Goal: Task Accomplishment & Management: Manage account settings

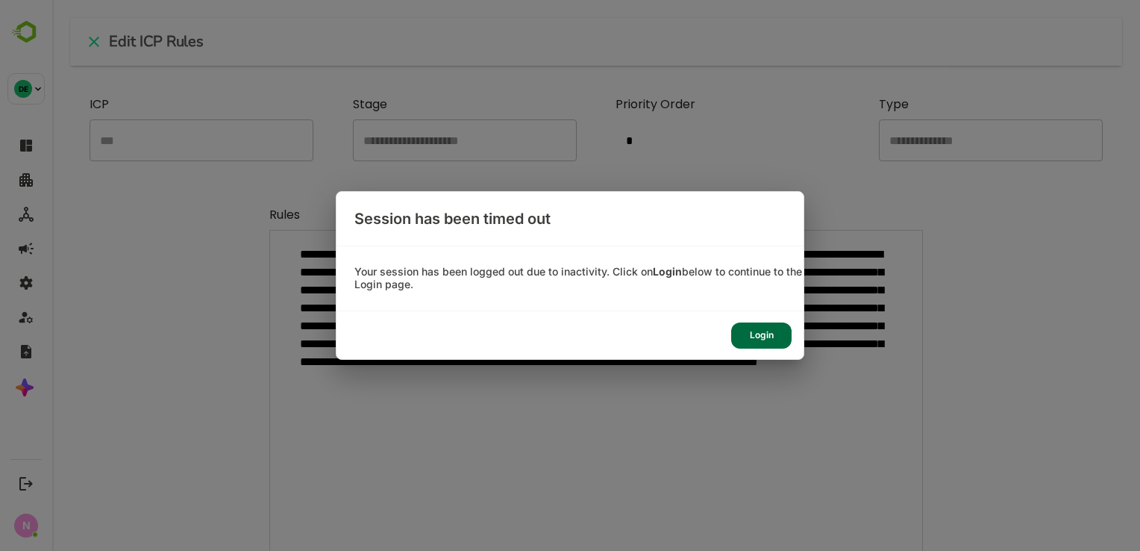
scroll to position [426, 1018]
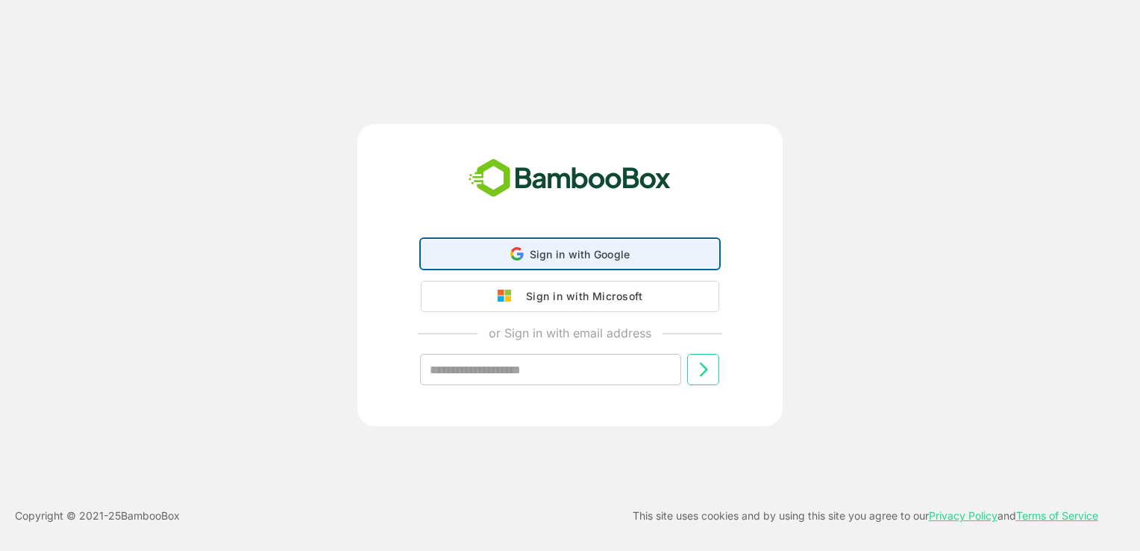
click at [475, 246] on div "Sign in with Google Sign in with Google. Opens in new tab" at bounding box center [570, 254] width 279 height 28
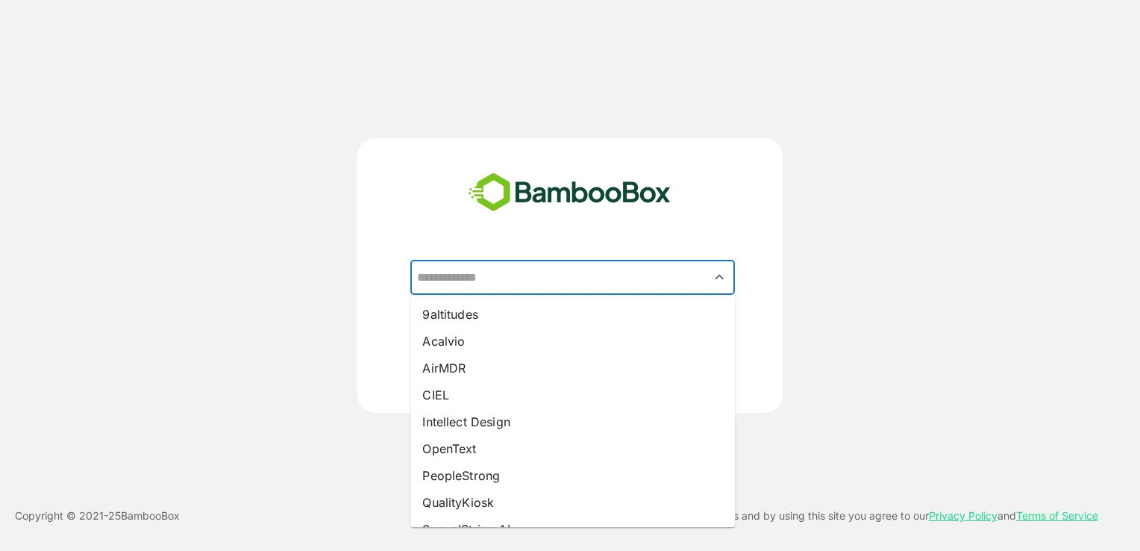
click at [471, 283] on input "text" at bounding box center [572, 277] width 319 height 28
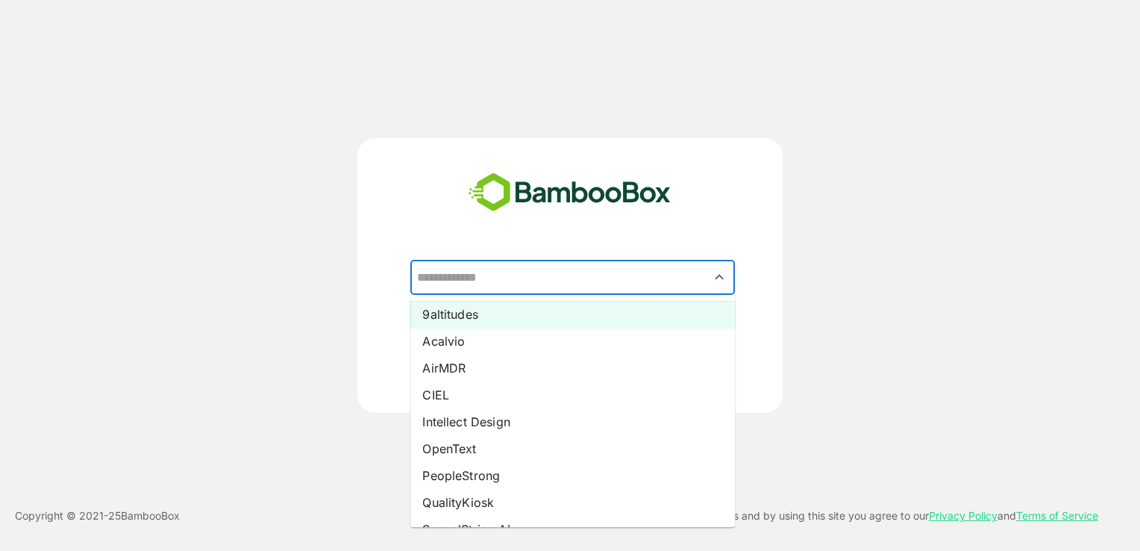
click at [483, 321] on li "9altitudes" at bounding box center [572, 314] width 325 height 27
type input "**********"
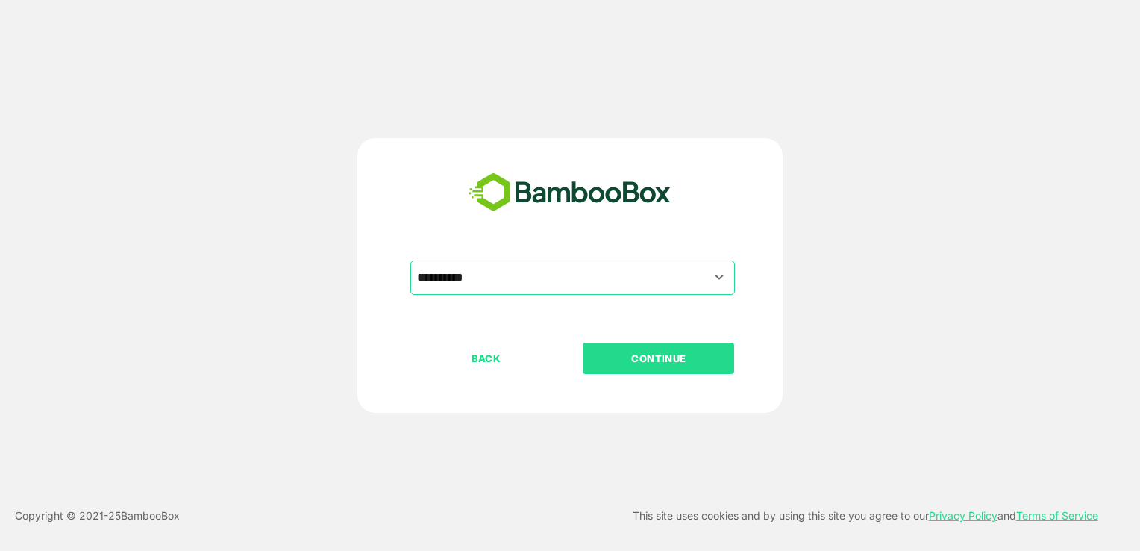
click at [641, 368] on button "CONTINUE" at bounding box center [659, 358] width 152 height 31
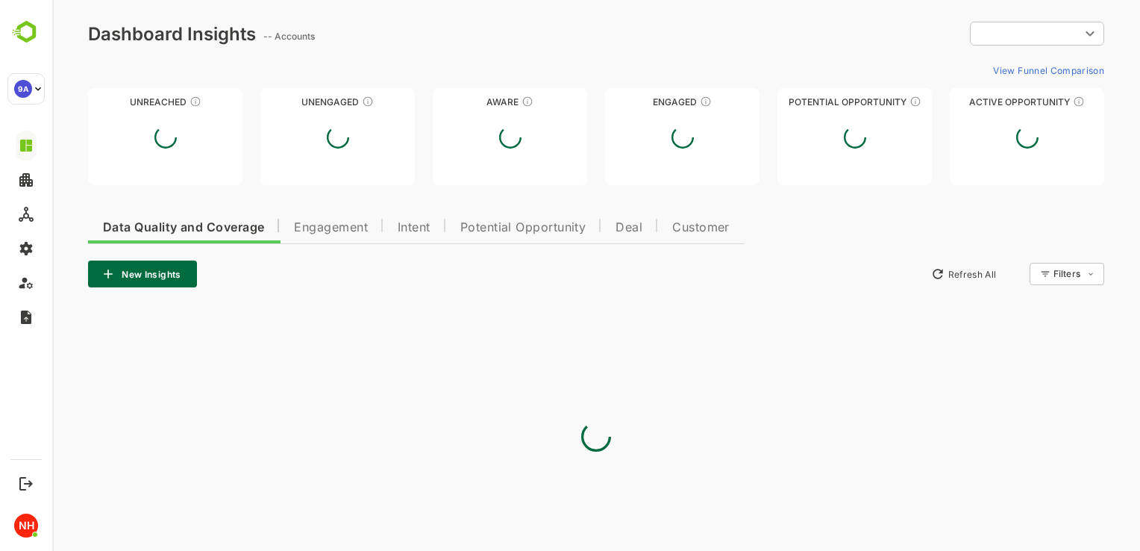
type input "**********"
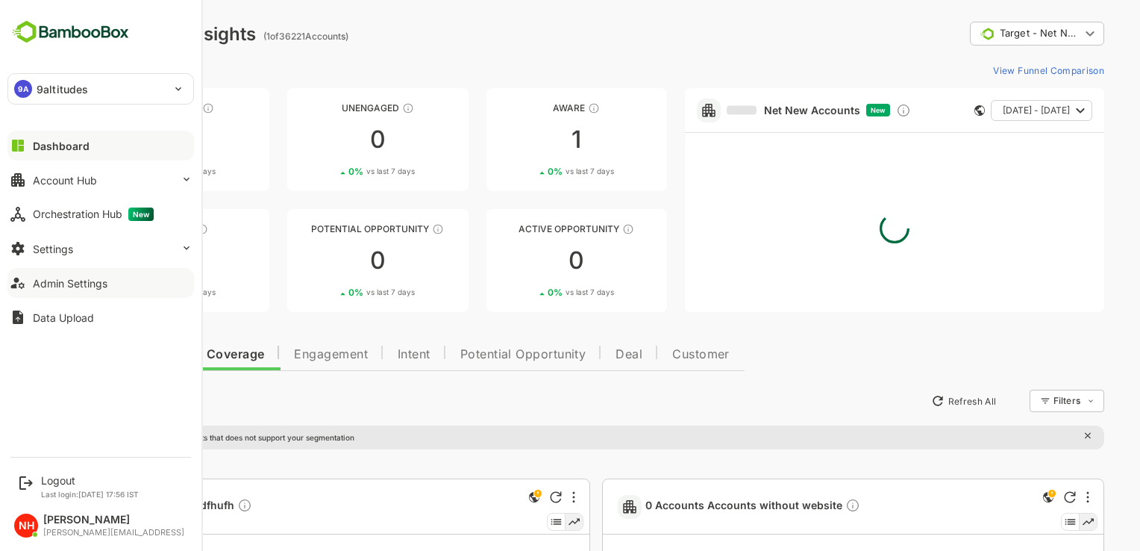
click at [45, 294] on button "Admin Settings" at bounding box center [100, 283] width 187 height 30
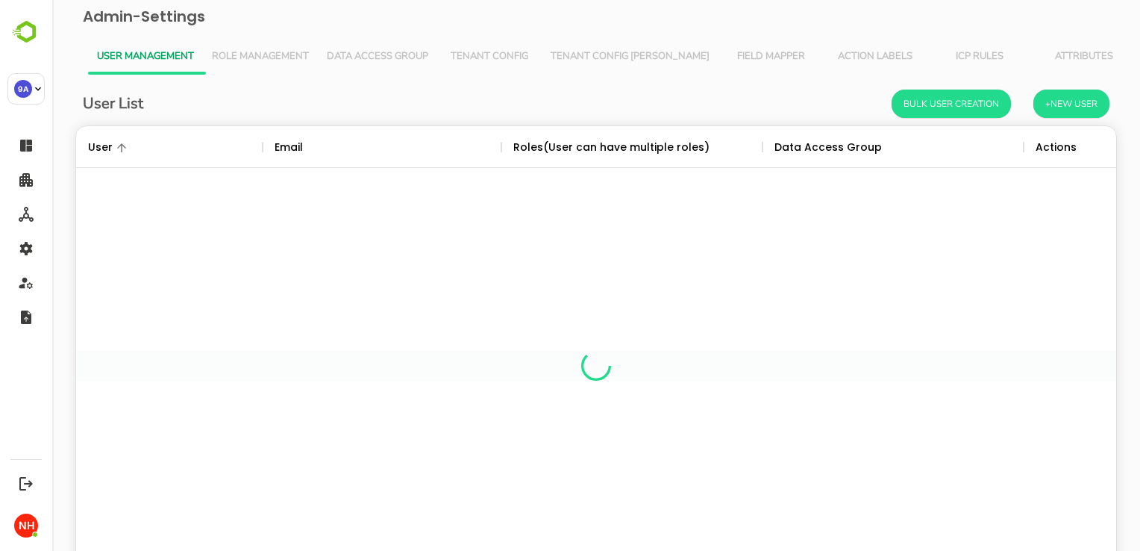
scroll to position [426, 1018]
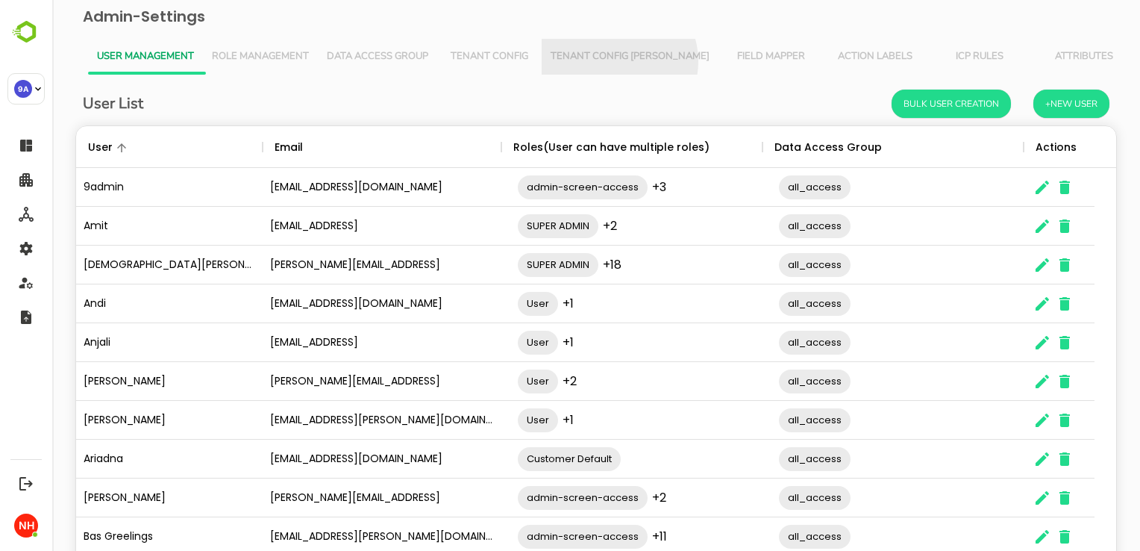
click at [618, 61] on span "Tenant Config [PERSON_NAME]" at bounding box center [630, 57] width 159 height 12
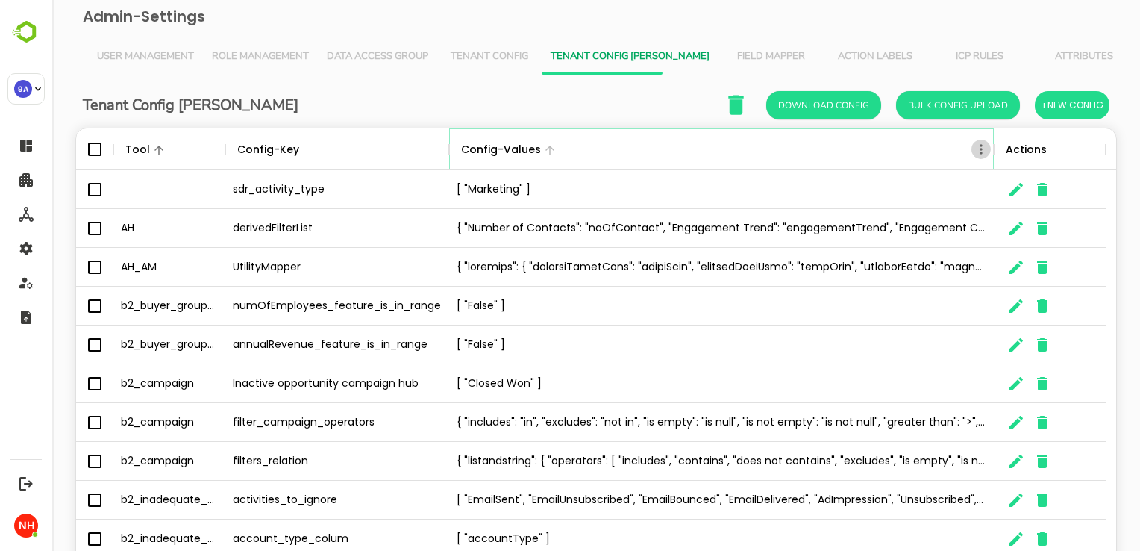
click at [984, 152] on icon "Menu" at bounding box center [981, 149] width 15 height 15
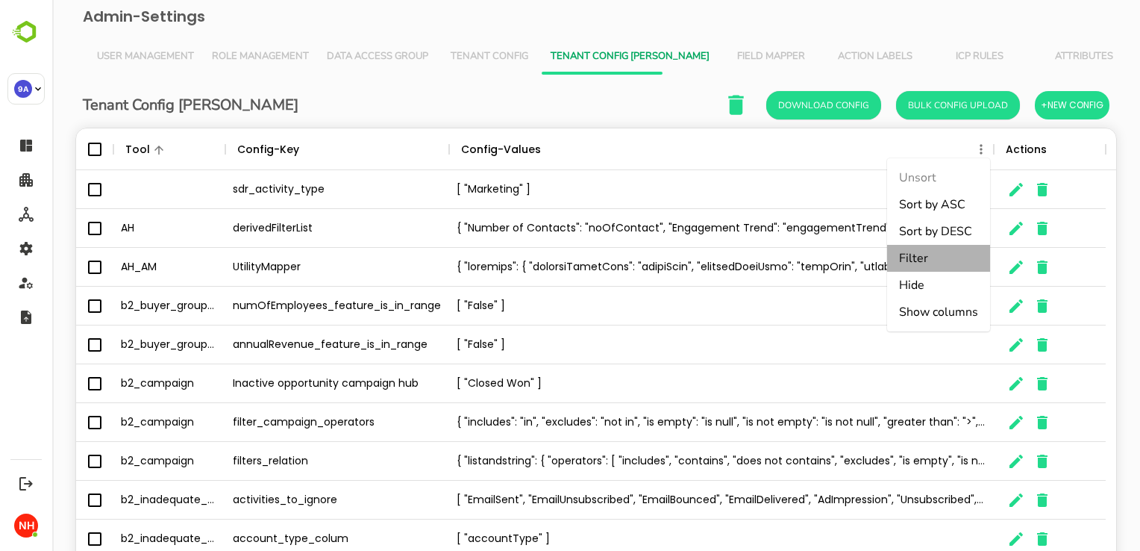
click at [934, 257] on li "Filter" at bounding box center [938, 258] width 103 height 27
select select "*********"
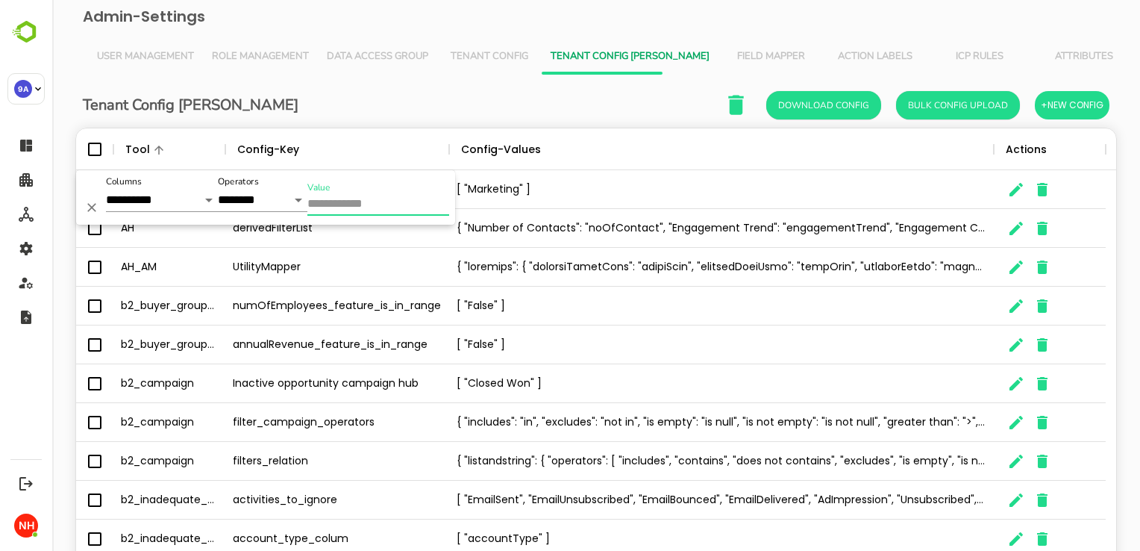
click at [383, 207] on input "Value" at bounding box center [378, 205] width 142 height 22
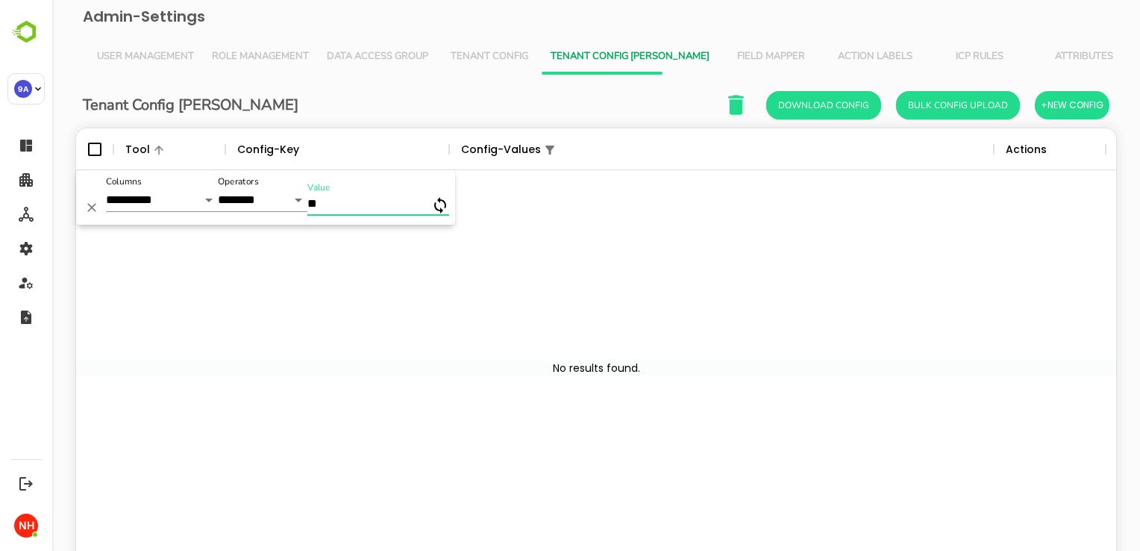
type input "*"
paste input "**********"
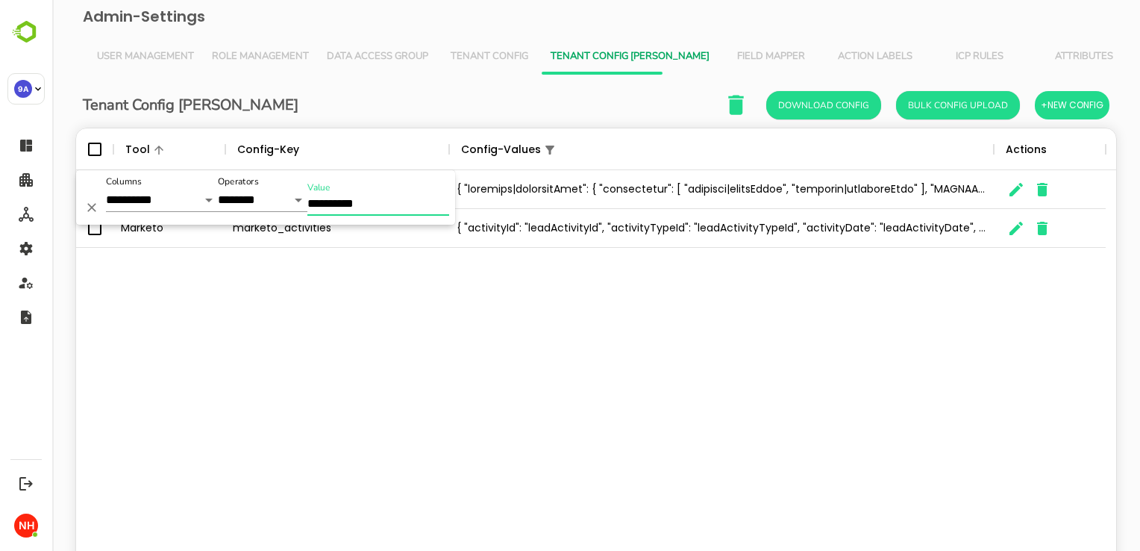
type input "**********"
click at [419, 342] on div "filters subfiltersConfig Marketo marketo_activities { "activityId": "leadActivi…" at bounding box center [596, 368] width 1040 height 396
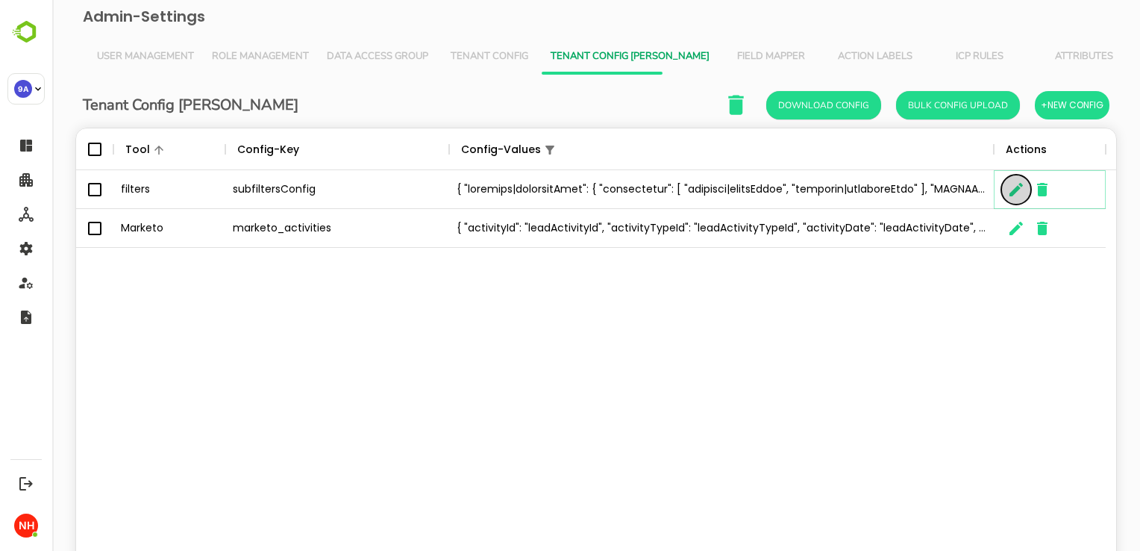
click at [1018, 199] on button "The User Data" at bounding box center [1017, 190] width 30 height 30
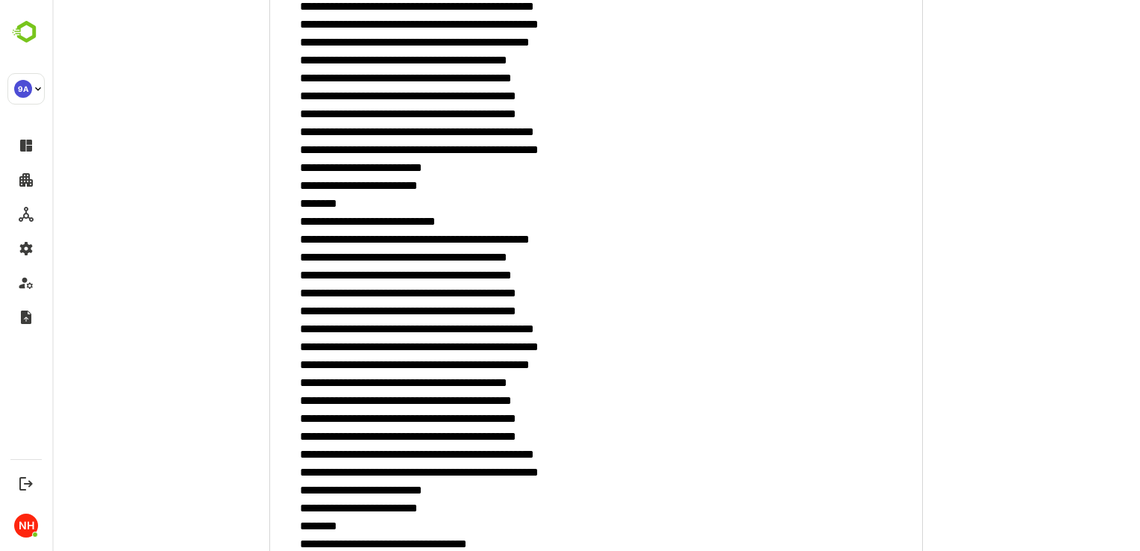
scroll to position [17686, 0]
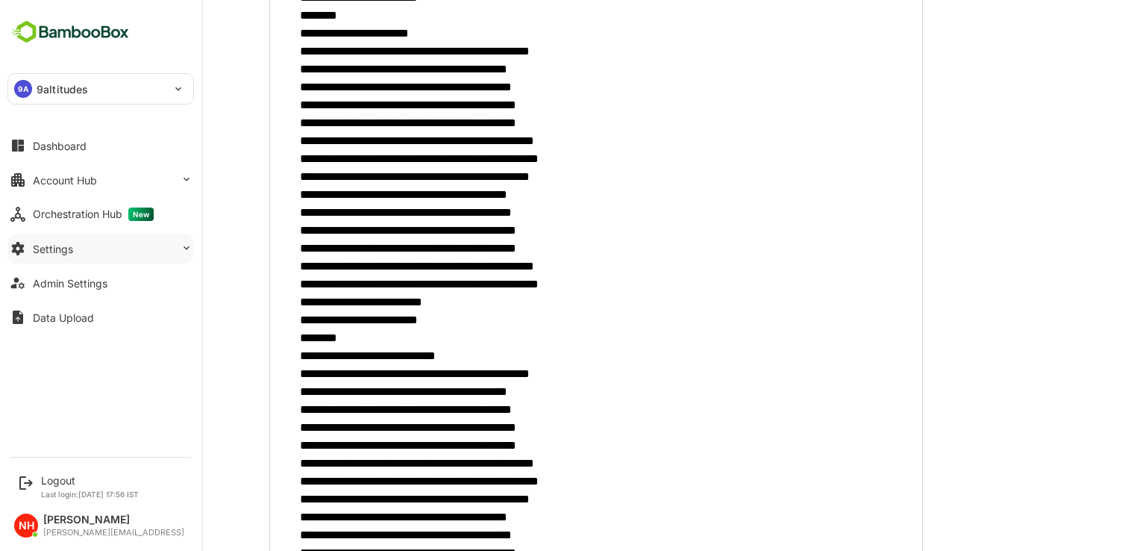
click at [102, 257] on button "Settings" at bounding box center [100, 249] width 187 height 30
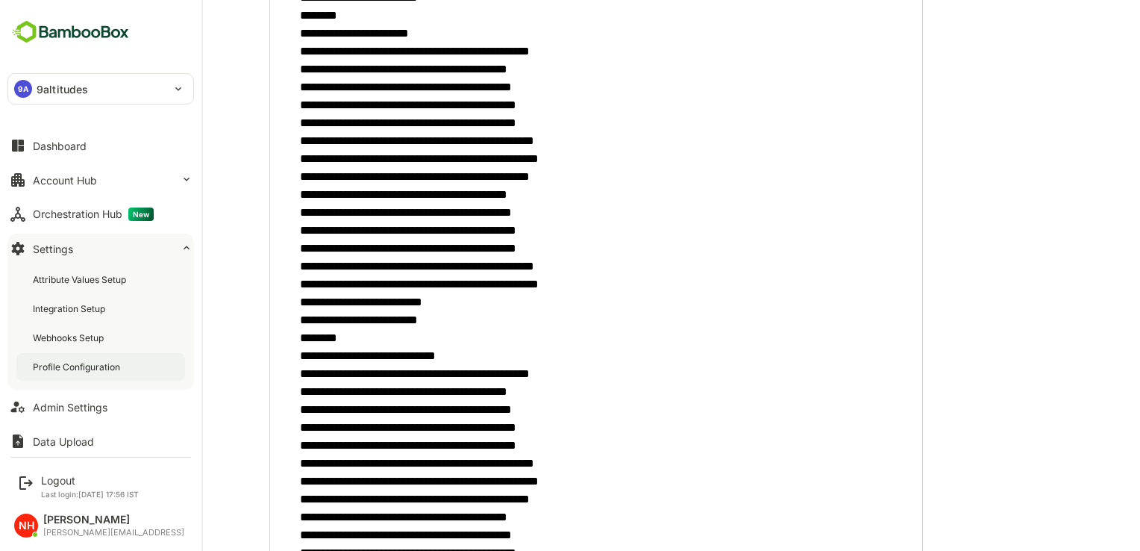
click at [98, 362] on div "Profile Configuration" at bounding box center [78, 366] width 90 height 13
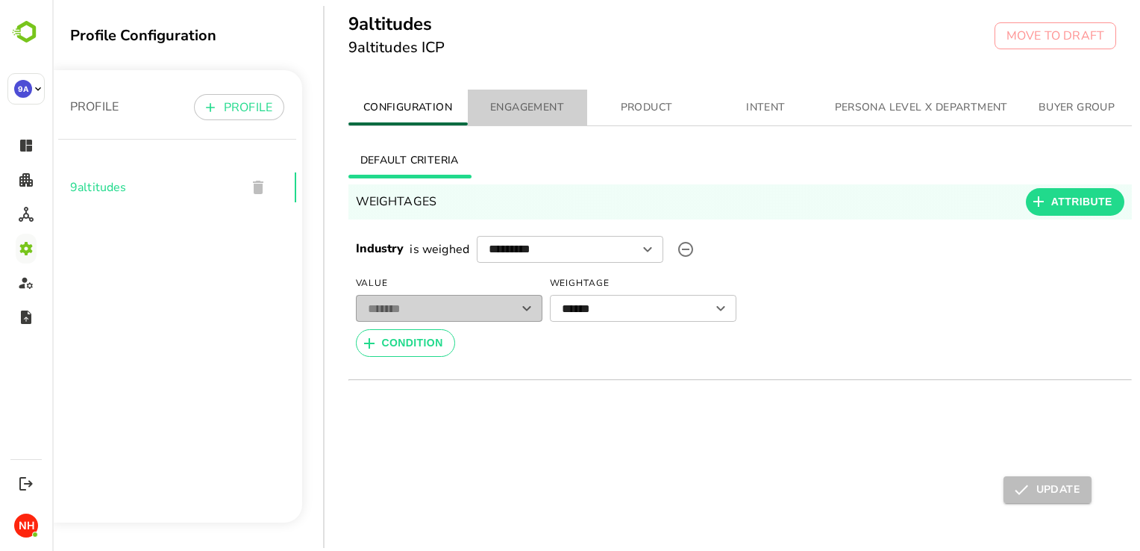
click at [562, 115] on span "ENGAGEMENT" at bounding box center [528, 108] width 102 height 19
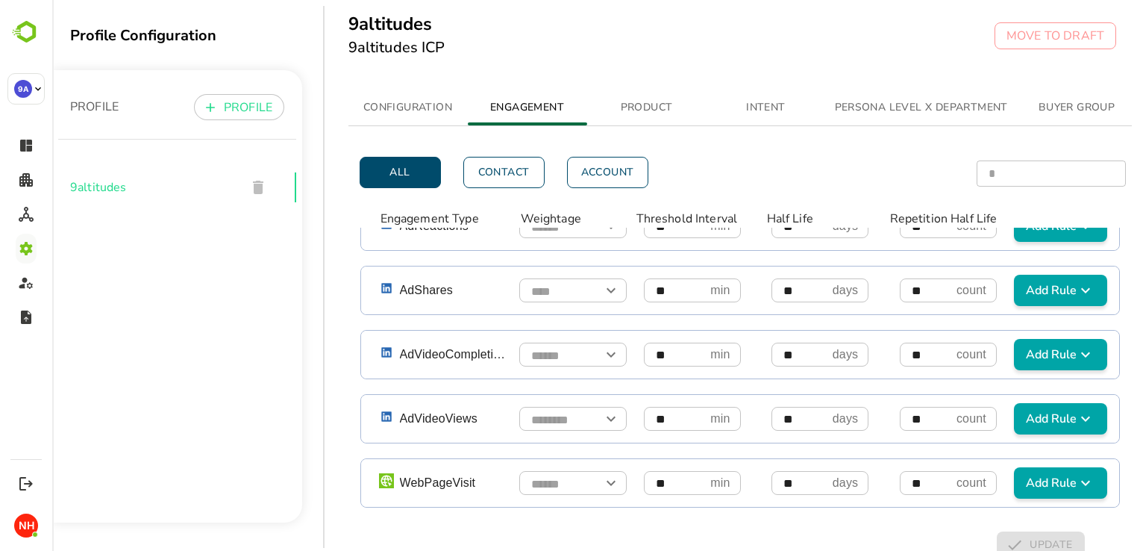
scroll to position [39, 0]
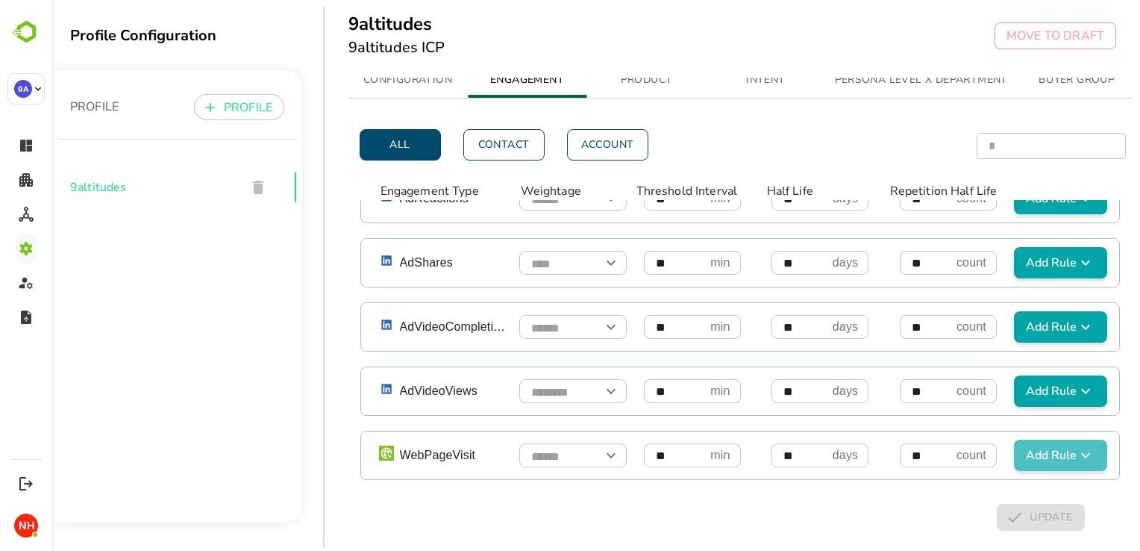
click at [1020, 446] on span "Add Rule" at bounding box center [1060, 455] width 81 height 18
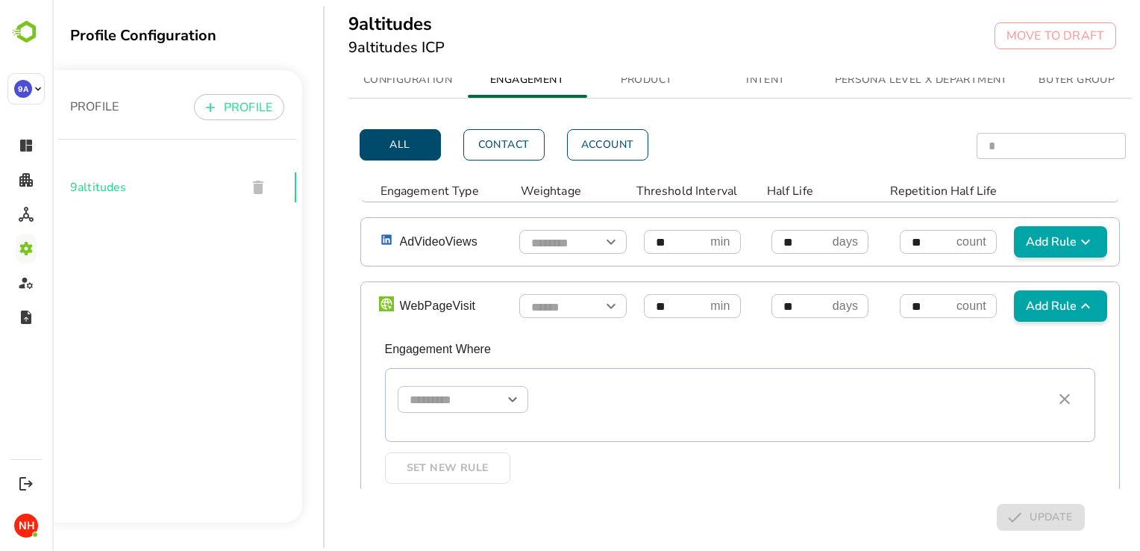
scroll to position [1040, 0]
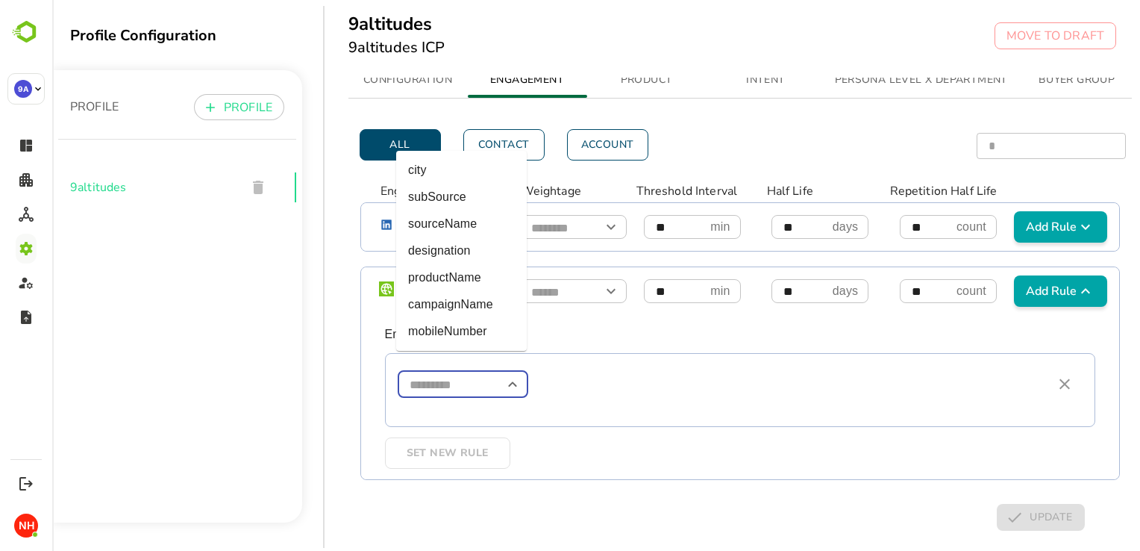
click at [456, 373] on input "simple table" at bounding box center [463, 385] width 131 height 26
type input "**********"
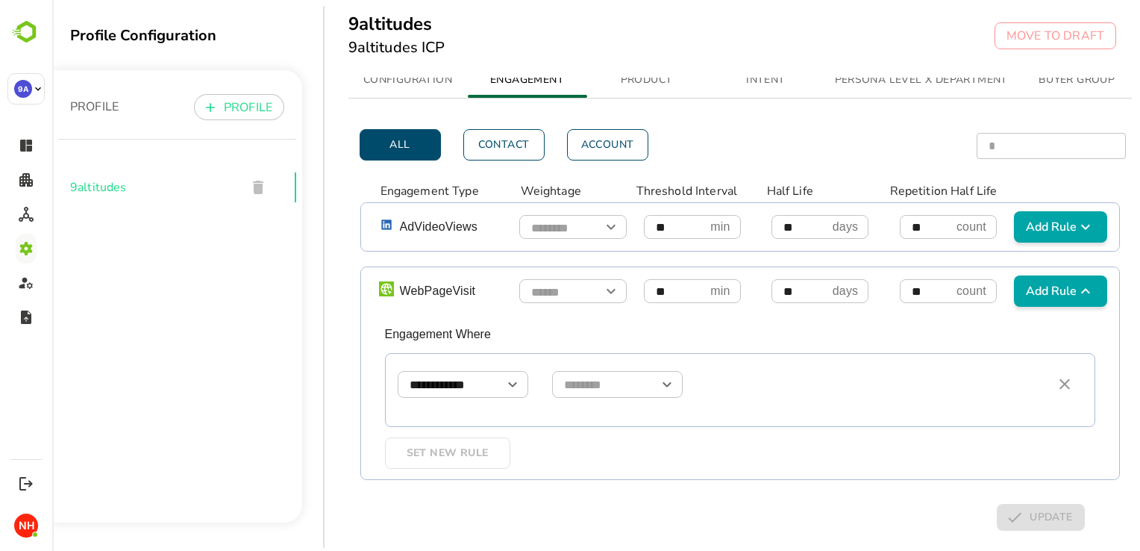
click at [585, 371] on div "**********" at bounding box center [722, 384] width 649 height 27
click at [601, 327] on p "Engagement Where" at bounding box center [746, 334] width 722 height 14
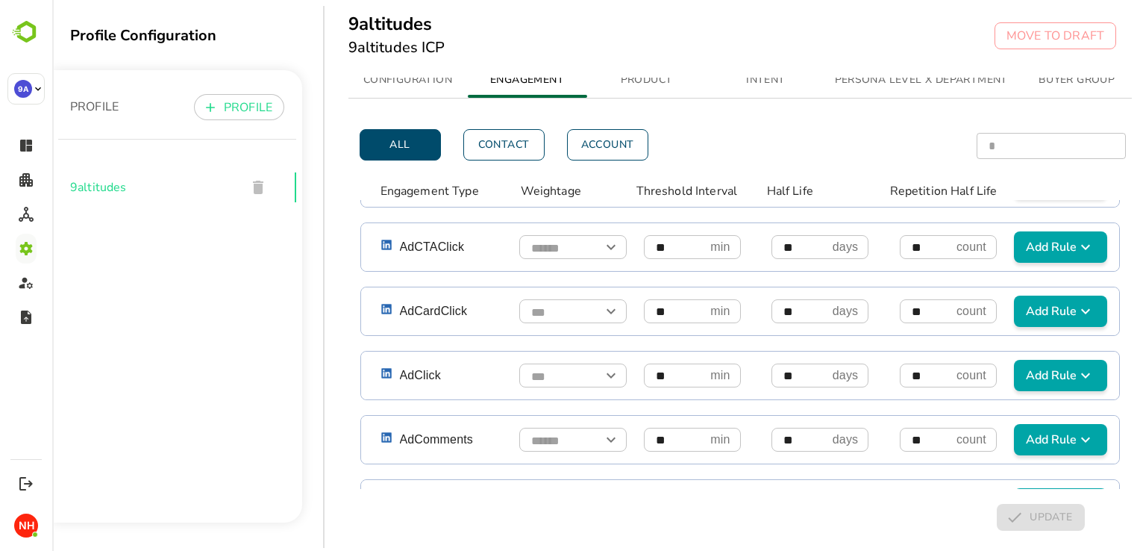
scroll to position [0, 0]
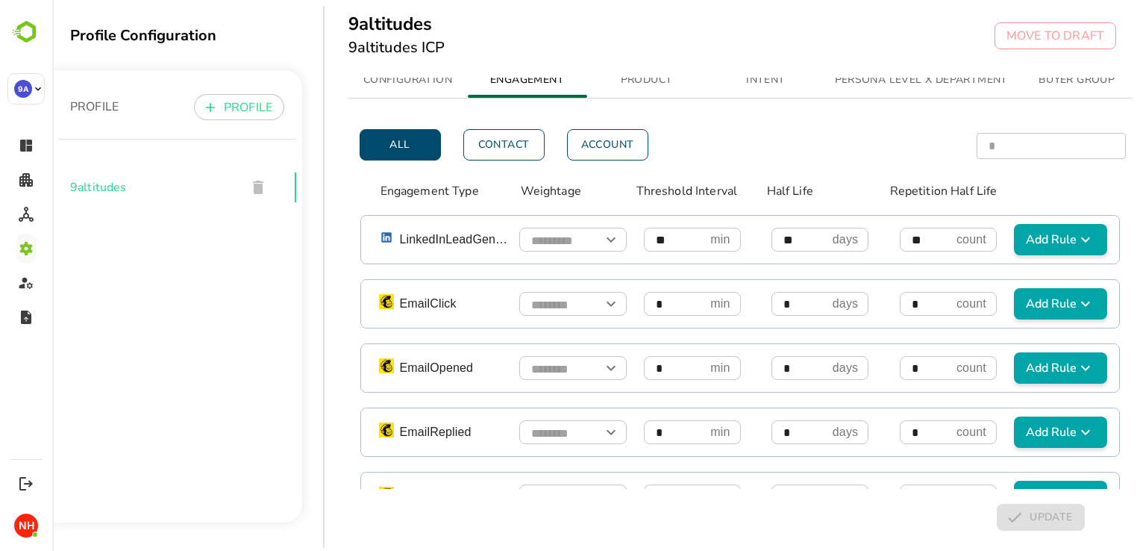
click at [536, 228] on input "simple table" at bounding box center [572, 241] width 107 height 26
click at [1048, 231] on span "Add Rule" at bounding box center [1060, 240] width 81 height 18
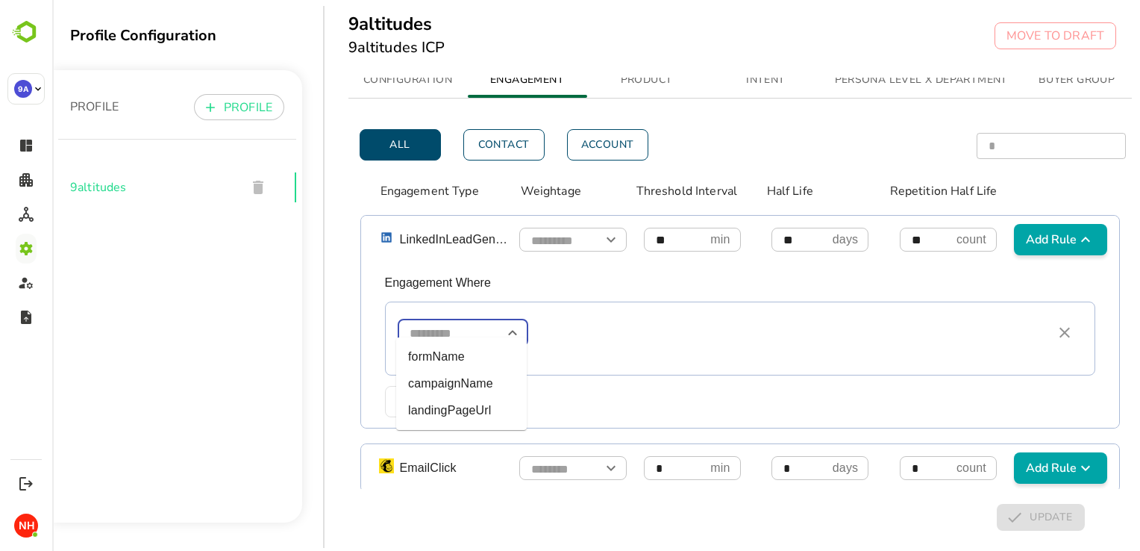
click at [447, 326] on input "simple table" at bounding box center [463, 333] width 131 height 26
click at [672, 55] on div "9altitudes 9altitudes ICP MOVE TO DRAFT" at bounding box center [733, 39] width 817 height 78
click at [892, 73] on div "9altitudes 9altitudes ICP MOVE TO DRAFT" at bounding box center [733, 39] width 817 height 78
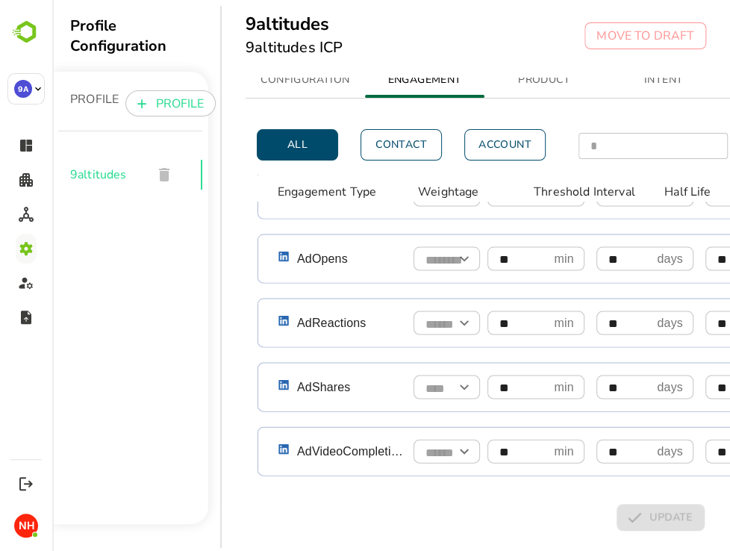
scroll to position [1051, 0]
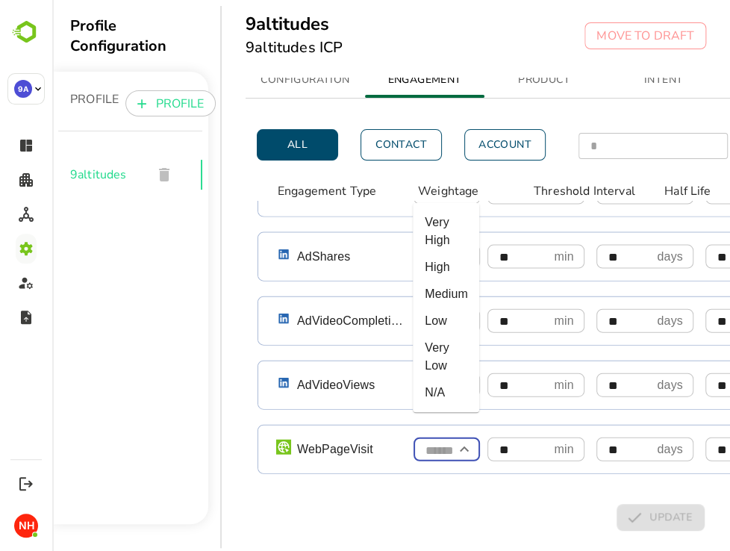
click at [436, 437] on input "simple table" at bounding box center [446, 450] width 66 height 26
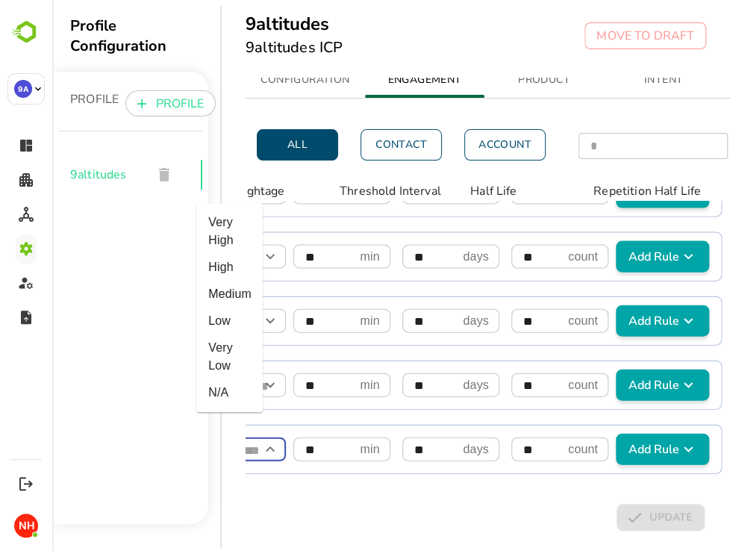
click at [623, 440] on span "Add Rule" at bounding box center [662, 449] width 81 height 18
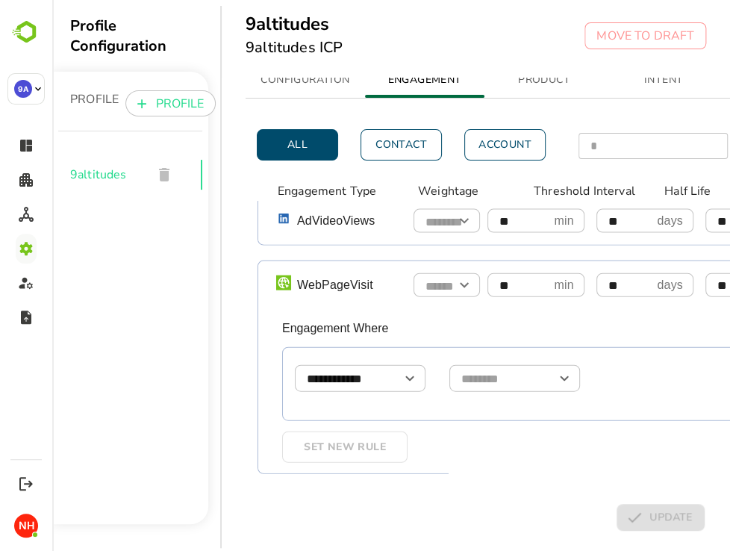
scroll to position [1051, 0]
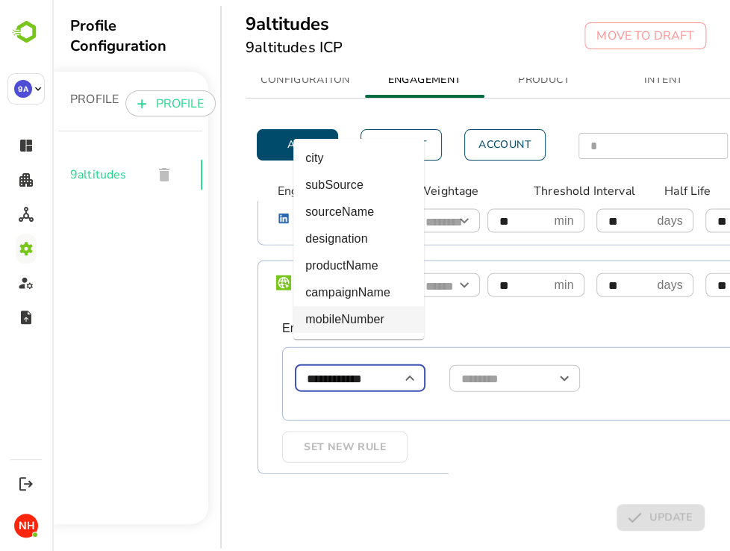
click at [383, 366] on input "**********" at bounding box center [360, 379] width 131 height 26
click at [368, 263] on li "productName" at bounding box center [358, 265] width 131 height 27
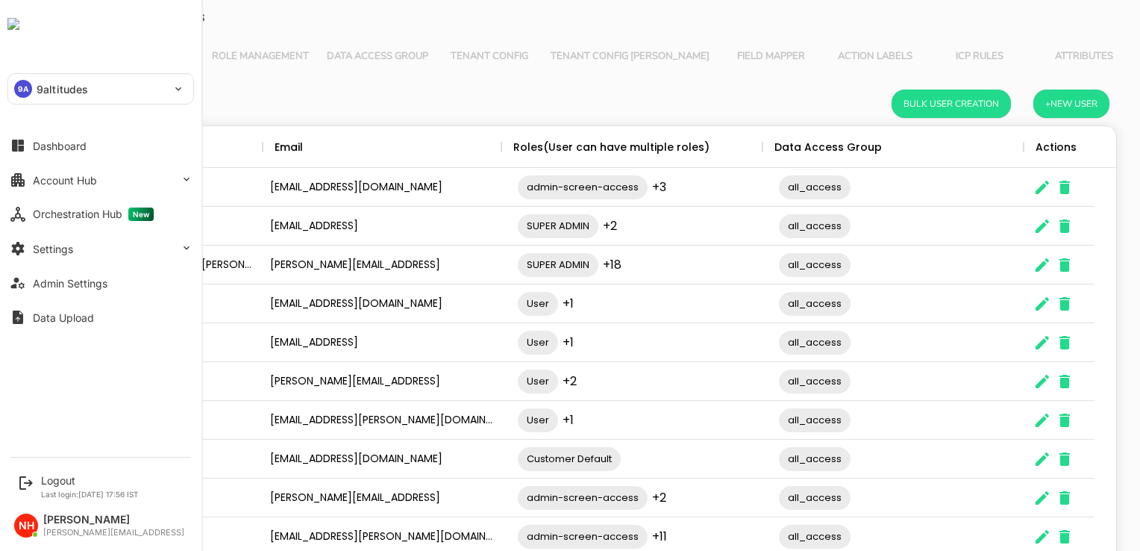
scroll to position [426, 1018]
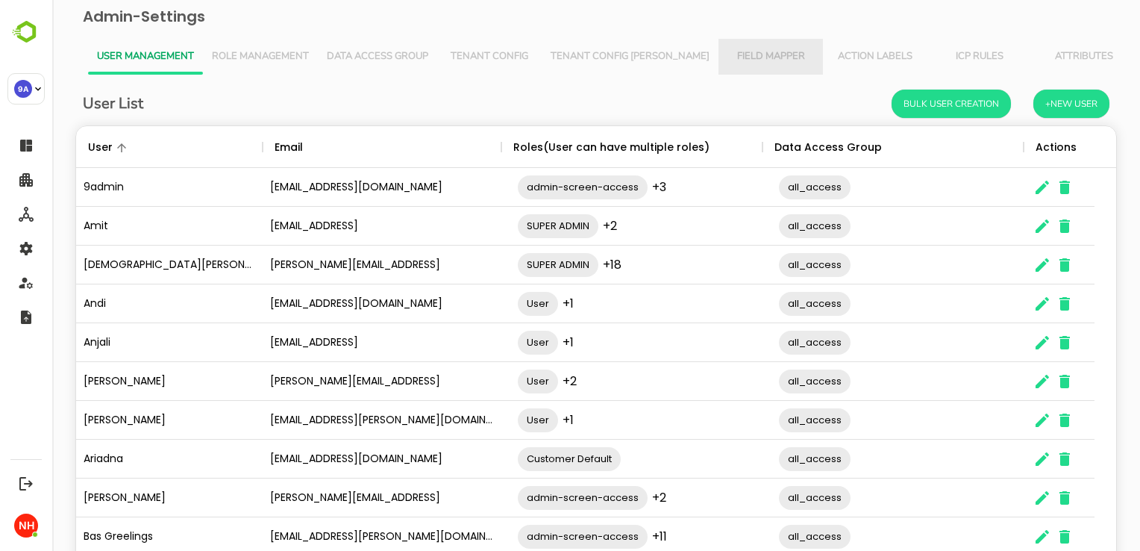
click at [728, 52] on span "Field Mapper" at bounding box center [771, 57] width 87 height 12
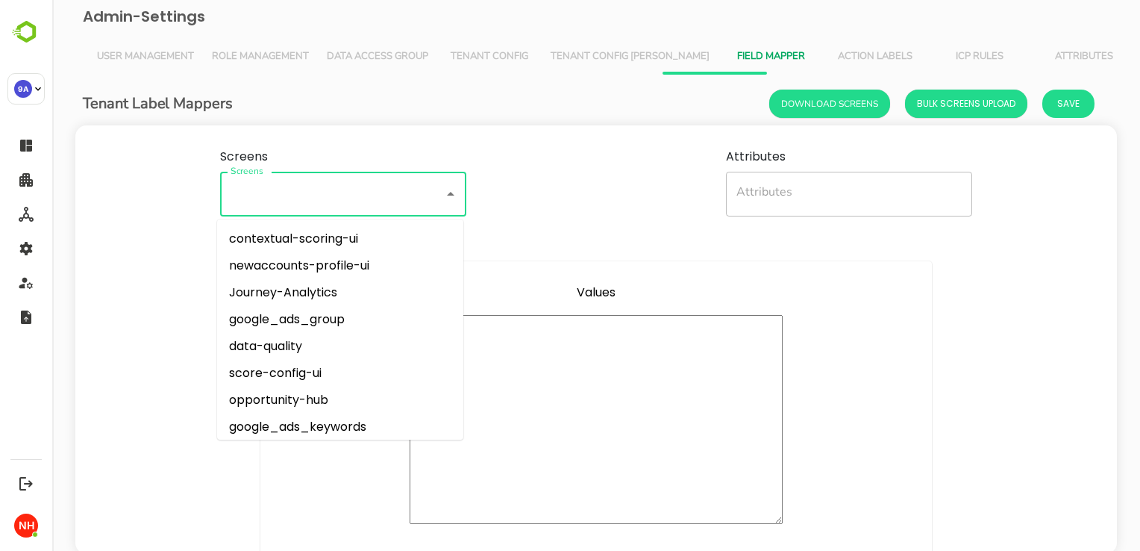
click at [343, 196] on input "Screens" at bounding box center [322, 193] width 191 height 31
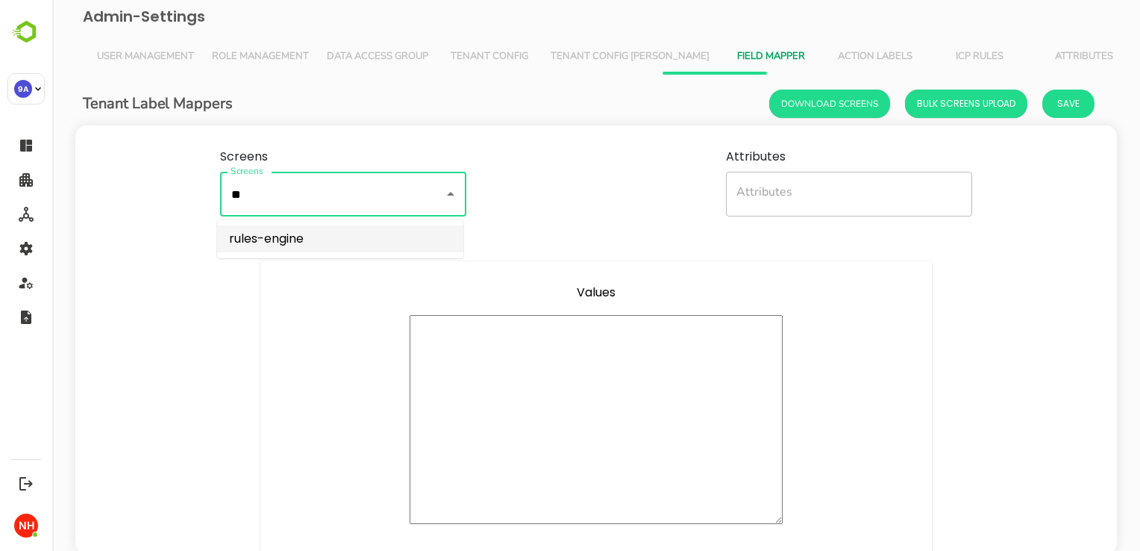
click at [334, 233] on li "rules-engine" at bounding box center [340, 238] width 246 height 27
type input "**********"
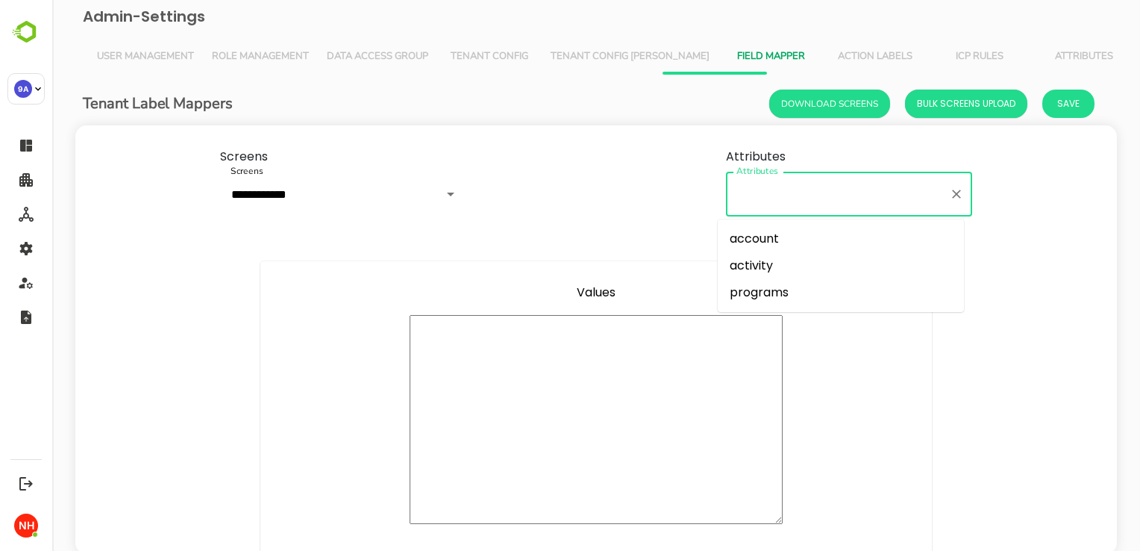
click at [782, 196] on input "Attributes" at bounding box center [838, 193] width 210 height 31
click at [781, 246] on li "account" at bounding box center [841, 238] width 246 height 27
type input "*******"
type textarea "**********"
type textarea "*"
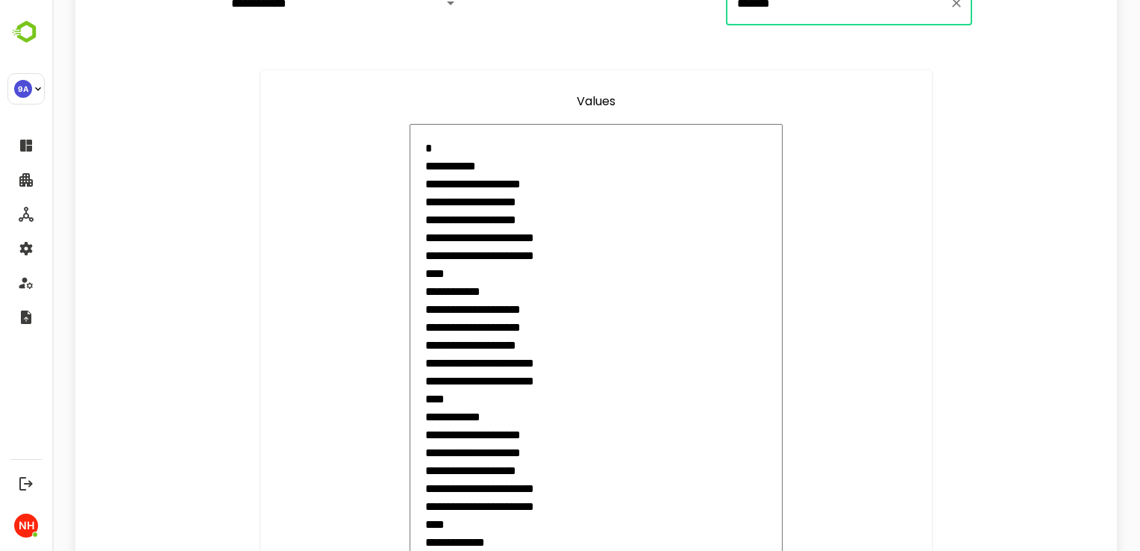
scroll to position [0, 0]
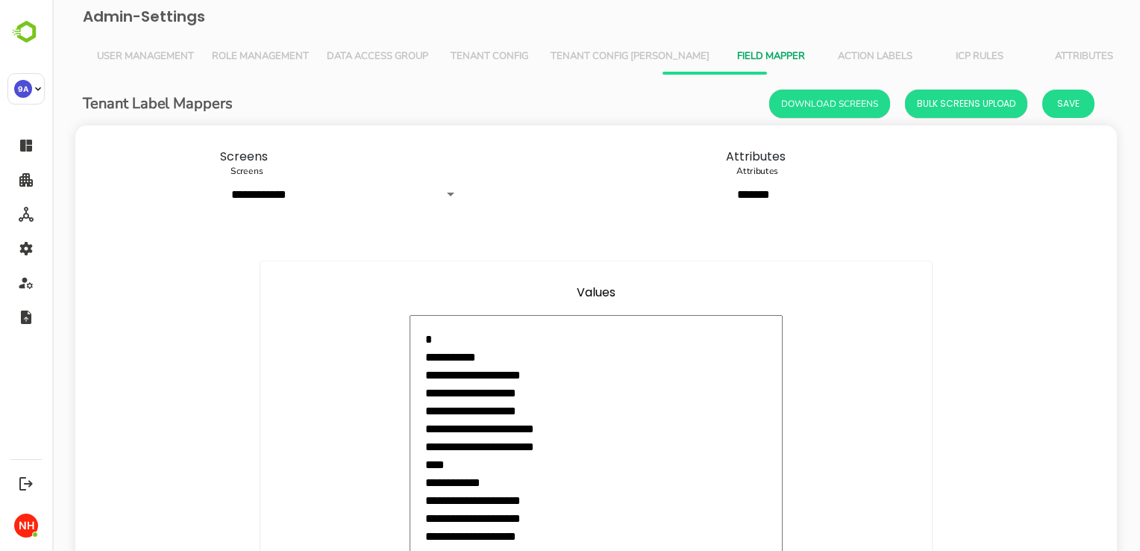
click at [579, 92] on div "Tenant Label Mappers Download Screens Bulk Screens Upload Save" at bounding box center [596, 104] width 1027 height 28
click at [589, 66] on button "Tenant Config [PERSON_NAME]" at bounding box center [630, 57] width 177 height 36
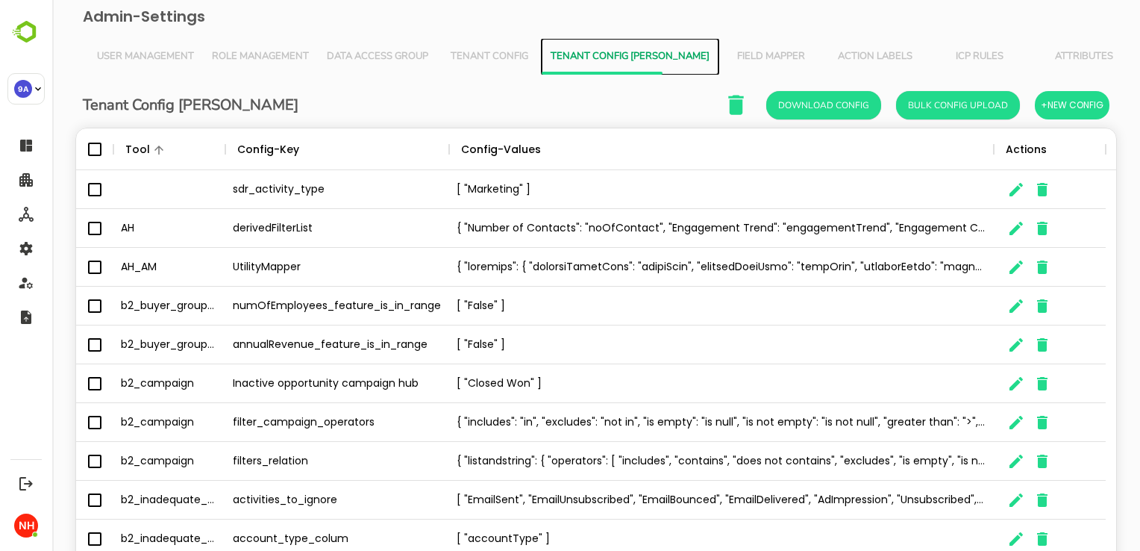
scroll to position [426, 1018]
click at [728, 58] on span "Field Mapper" at bounding box center [771, 57] width 87 height 12
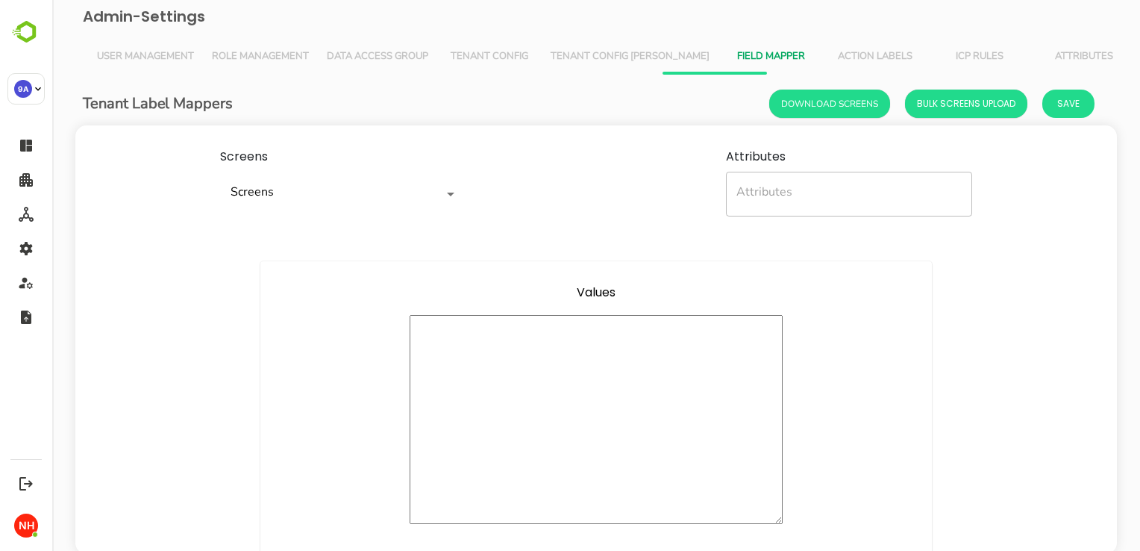
click at [618, 53] on span "Tenant Config [PERSON_NAME]" at bounding box center [630, 57] width 159 height 12
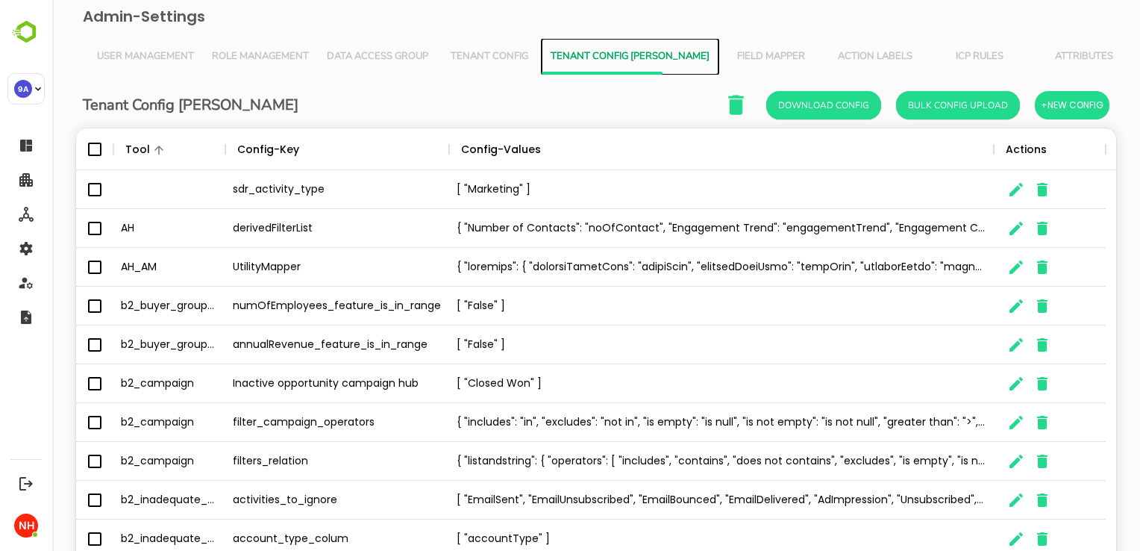
scroll to position [48, 0]
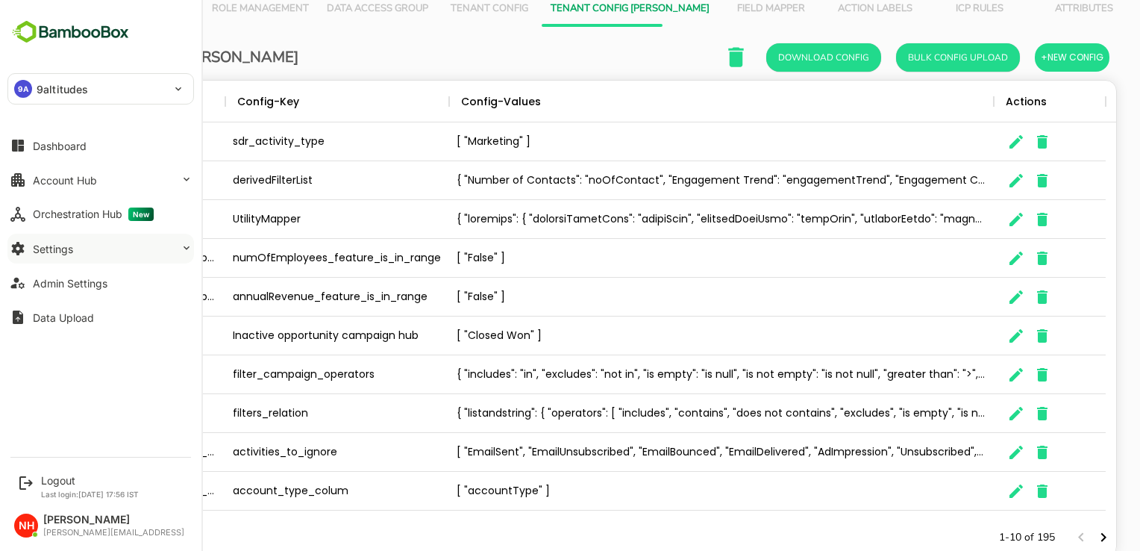
click at [64, 260] on button "Settings" at bounding box center [100, 249] width 187 height 30
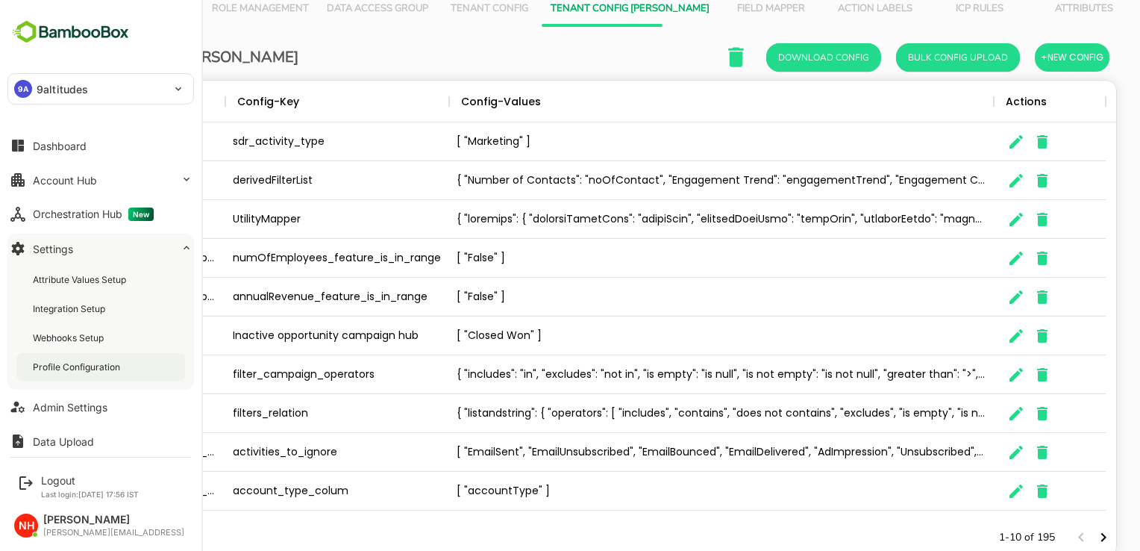
click at [74, 361] on div "Profile Configuration" at bounding box center [78, 366] width 90 height 13
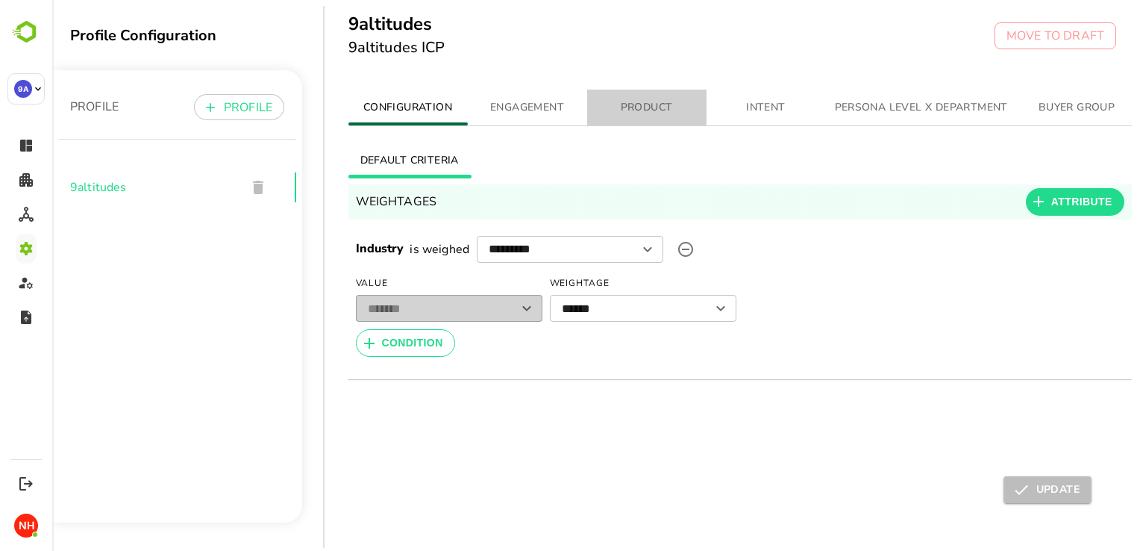
click at [646, 116] on span "PRODUCT" at bounding box center [647, 108] width 102 height 19
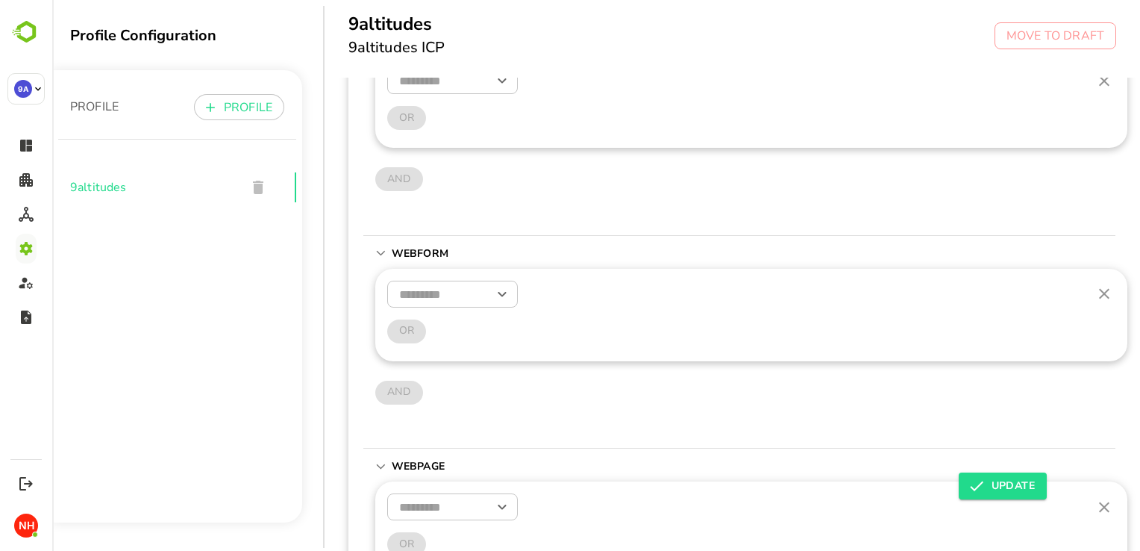
scroll to position [155, 0]
click at [466, 295] on input "text" at bounding box center [452, 294] width 131 height 26
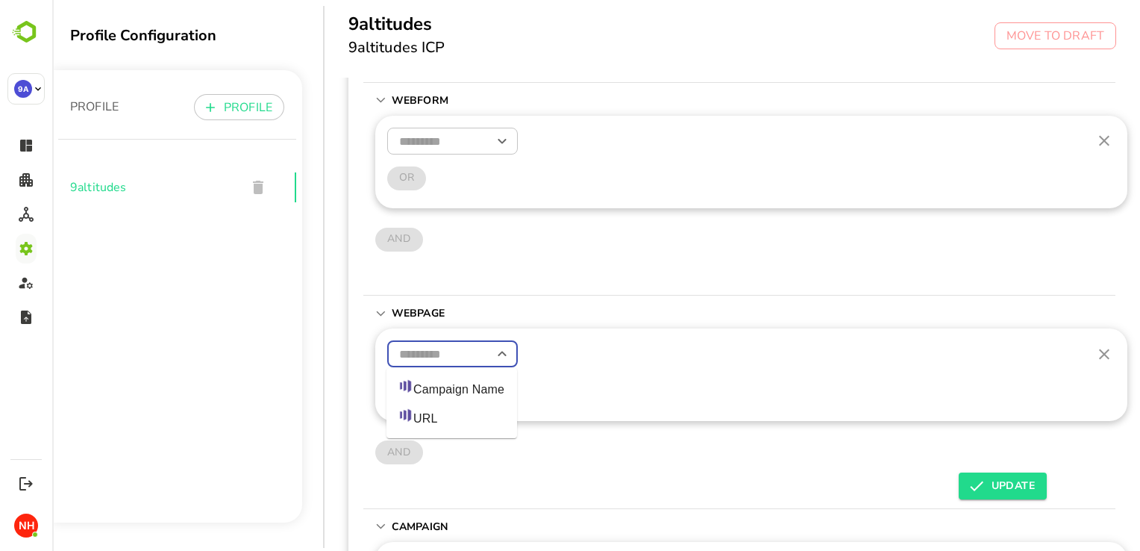
click at [455, 352] on input "text" at bounding box center [452, 354] width 131 height 26
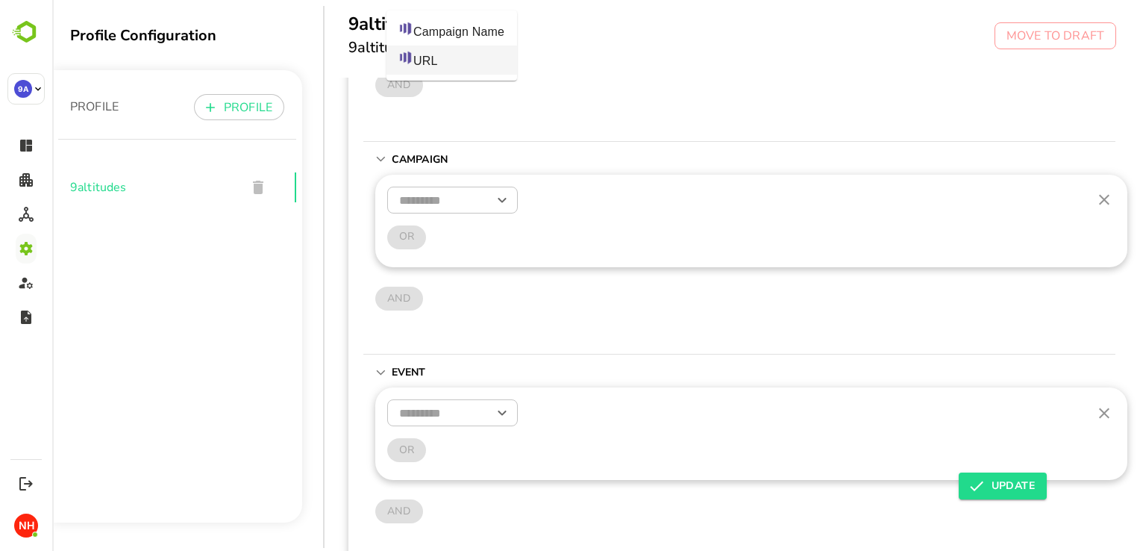
scroll to position [696, 0]
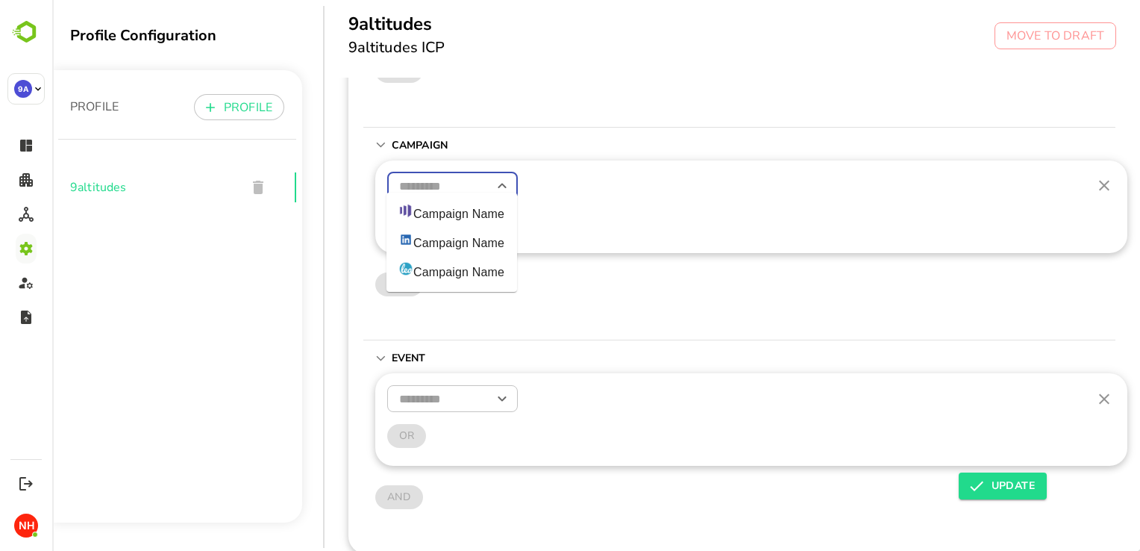
click at [443, 173] on input "text" at bounding box center [452, 186] width 131 height 26
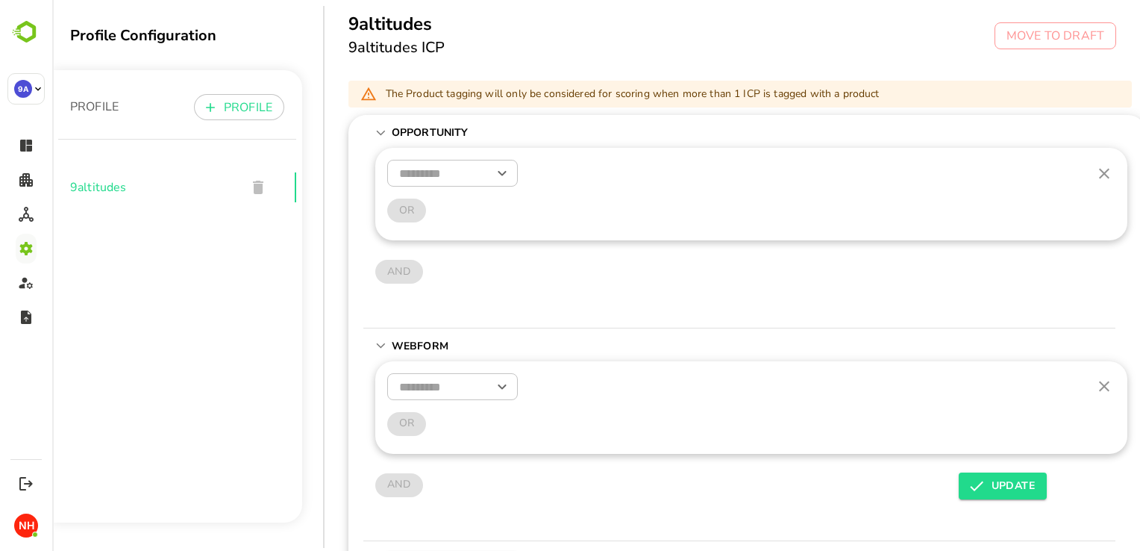
scroll to position [0, 0]
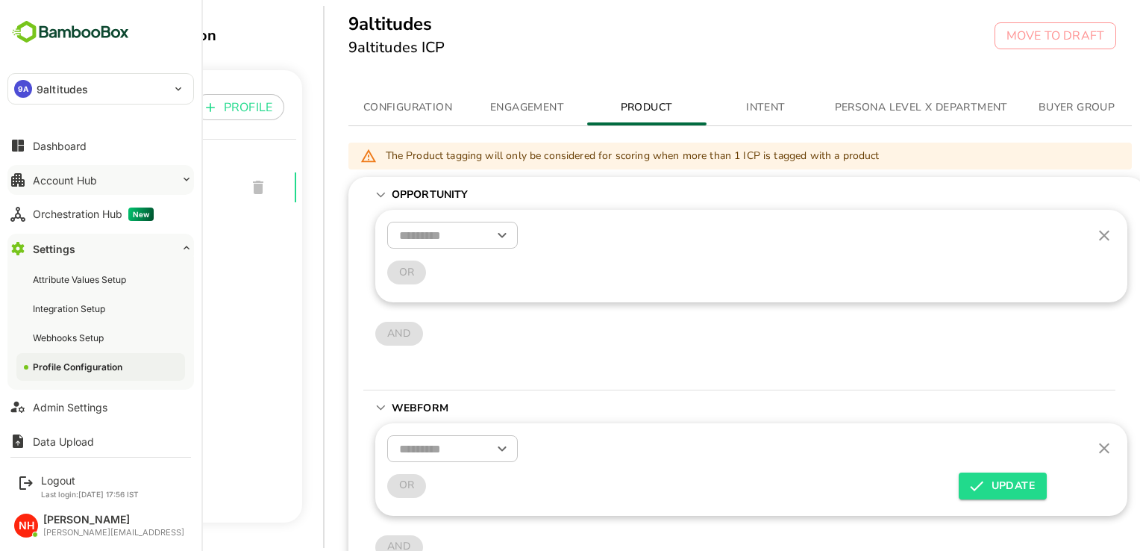
click at [122, 187] on button "Account Hub" at bounding box center [100, 180] width 187 height 30
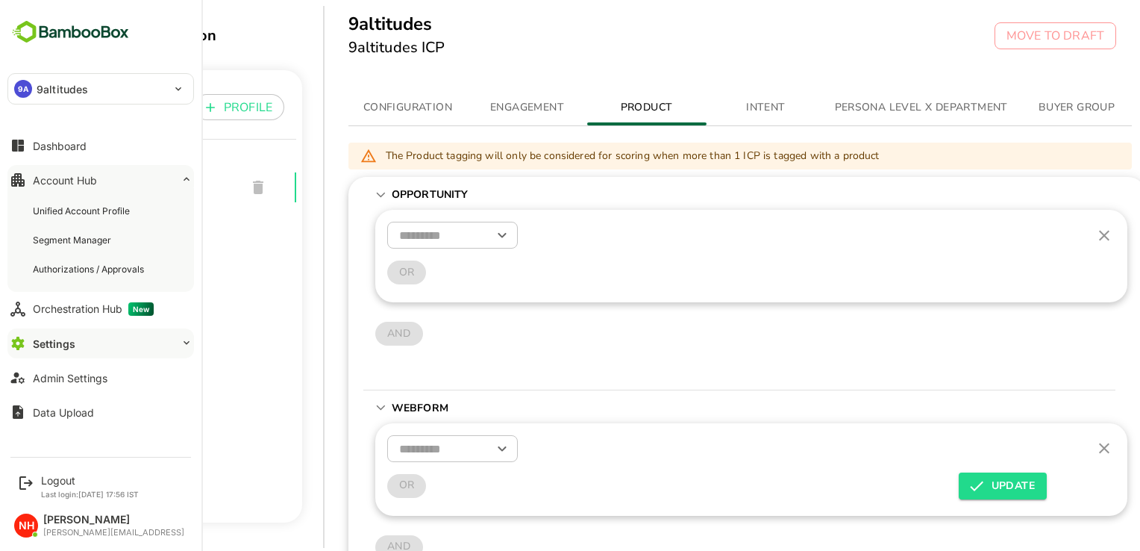
click at [113, 339] on button "Settings" at bounding box center [100, 343] width 187 height 30
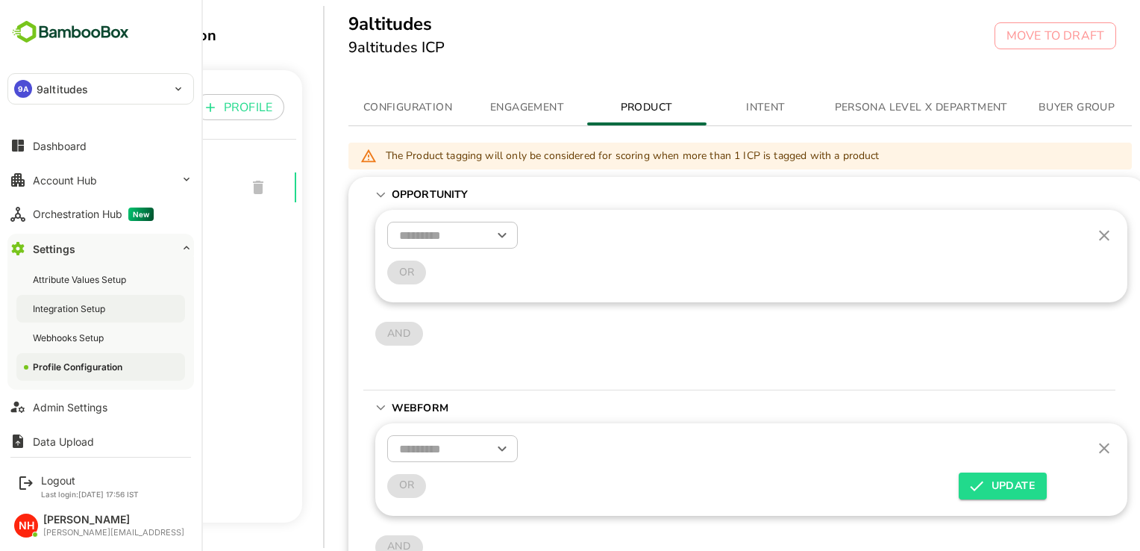
click at [132, 313] on div "Integration Setup" at bounding box center [100, 309] width 169 height 28
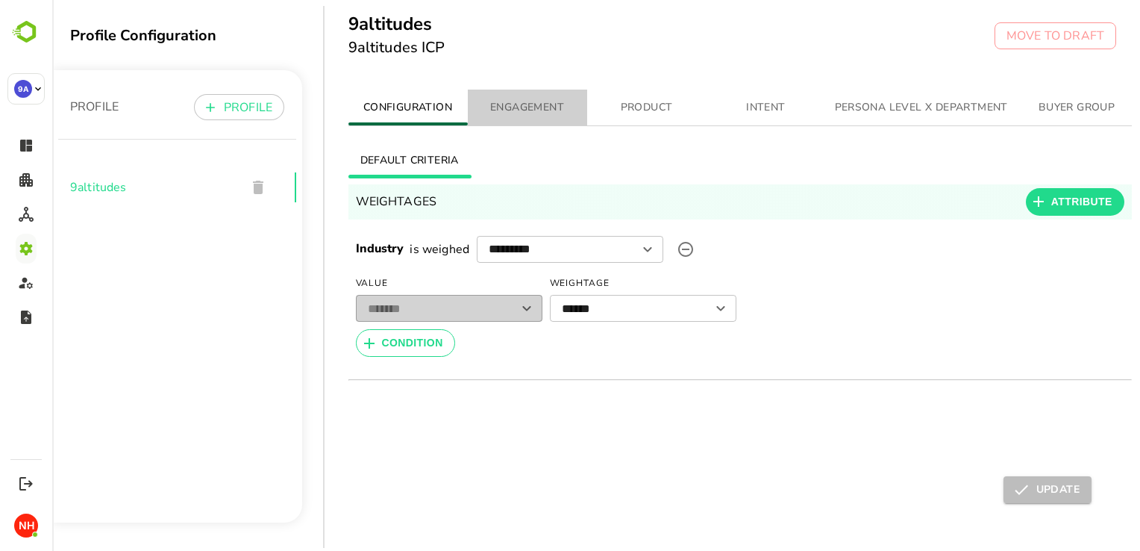
click at [545, 110] on span "ENGAGEMENT" at bounding box center [528, 108] width 102 height 19
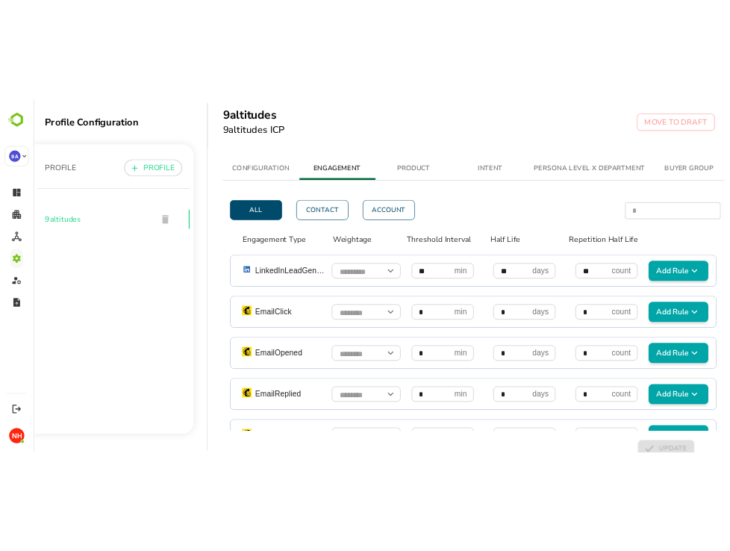
scroll to position [7, 0]
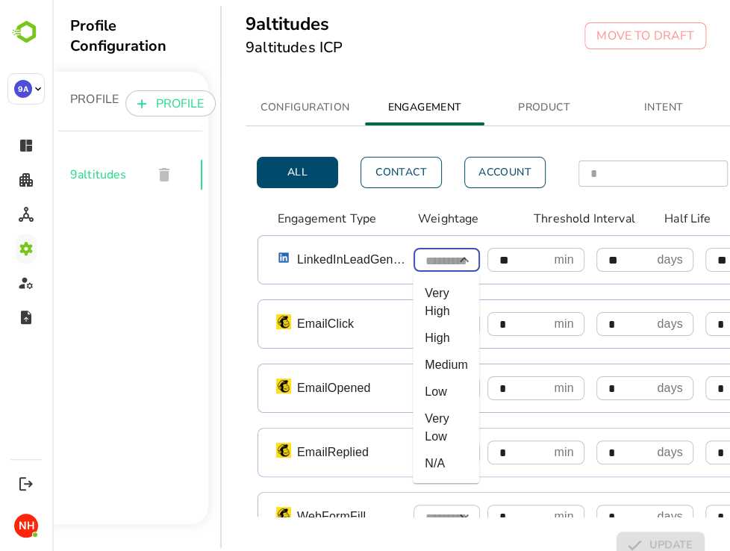
click at [451, 263] on input "simple table" at bounding box center [446, 261] width 66 height 26
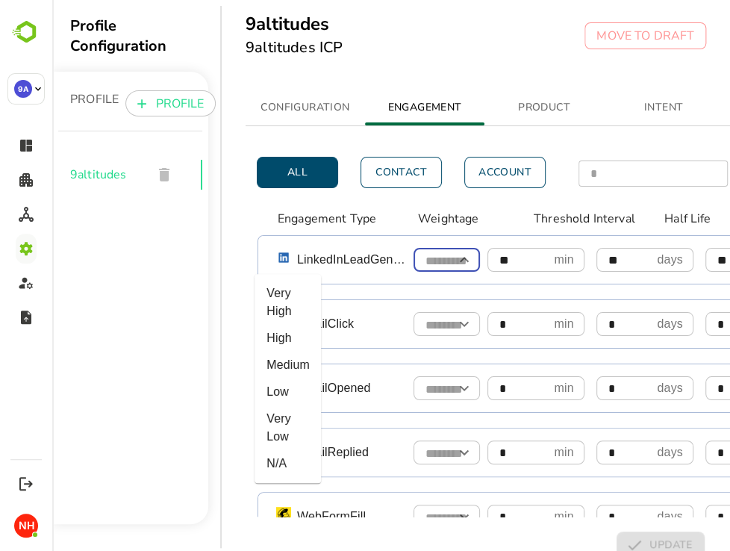
scroll to position [7, 216]
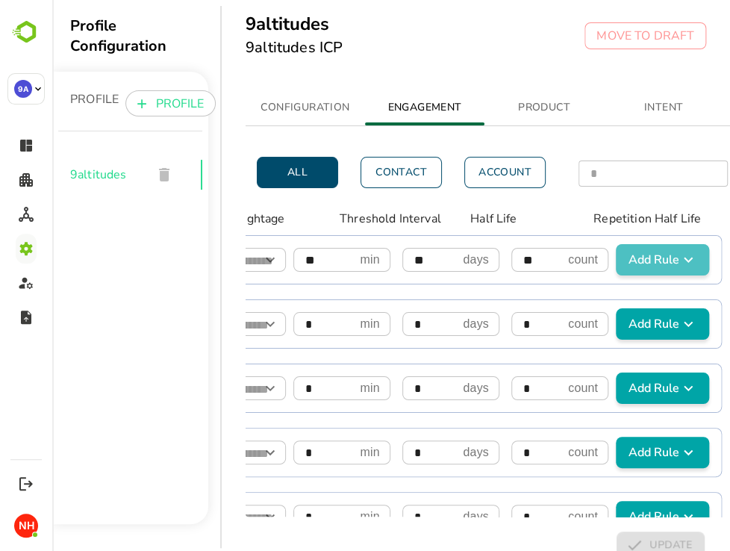
click at [642, 261] on span "Add Rule" at bounding box center [662, 260] width 81 height 18
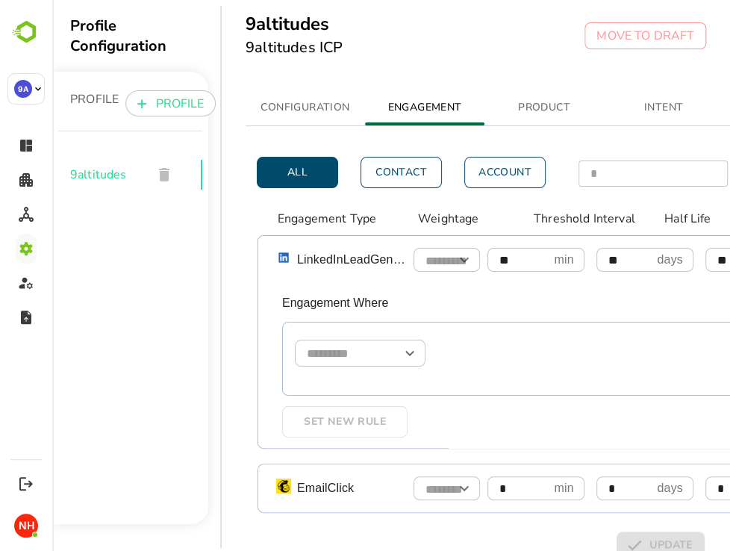
scroll to position [7, 0]
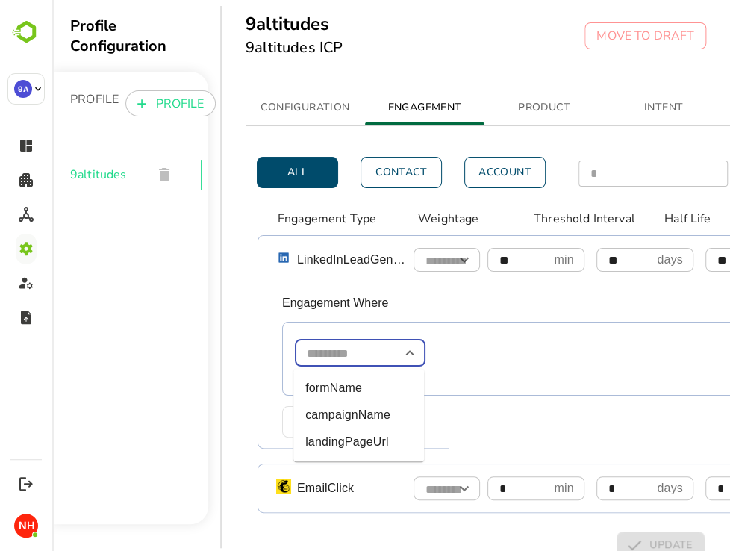
click at [352, 352] on input "simple table" at bounding box center [360, 353] width 131 height 26
click at [356, 385] on li "formName" at bounding box center [358, 388] width 131 height 27
drag, startPoint x: 727, startPoint y: 324, endPoint x: 355, endPoint y: 354, distance: 372.9
click at [355, 354] on input "********" at bounding box center [360, 353] width 131 height 26
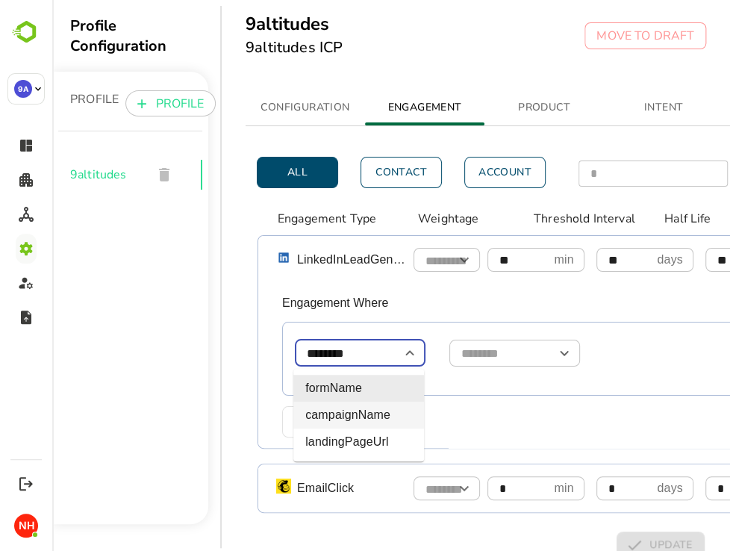
click at [350, 422] on li "campaignName" at bounding box center [358, 415] width 131 height 27
click at [381, 349] on input "**********" at bounding box center [360, 353] width 131 height 26
click at [368, 384] on li "formName" at bounding box center [358, 388] width 131 height 27
type input "********"
click at [384, 351] on input "********" at bounding box center [360, 353] width 131 height 26
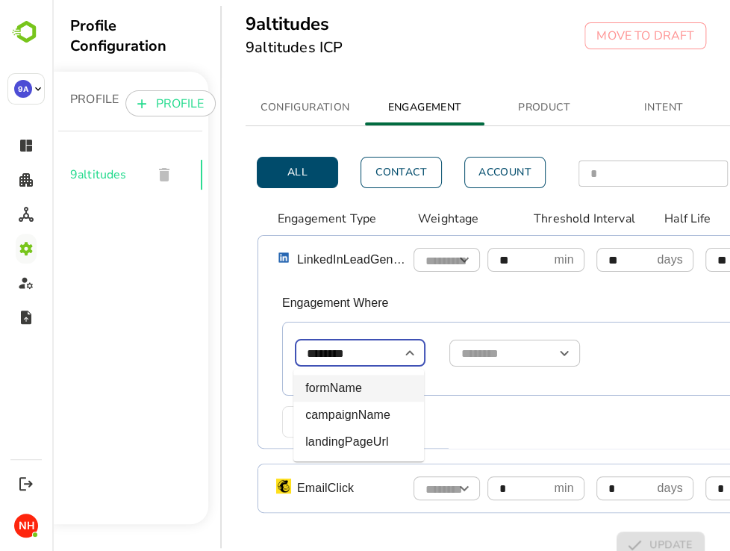
click at [357, 396] on li "formName" at bounding box center [358, 388] width 131 height 27
